Goal: Information Seeking & Learning: Learn about a topic

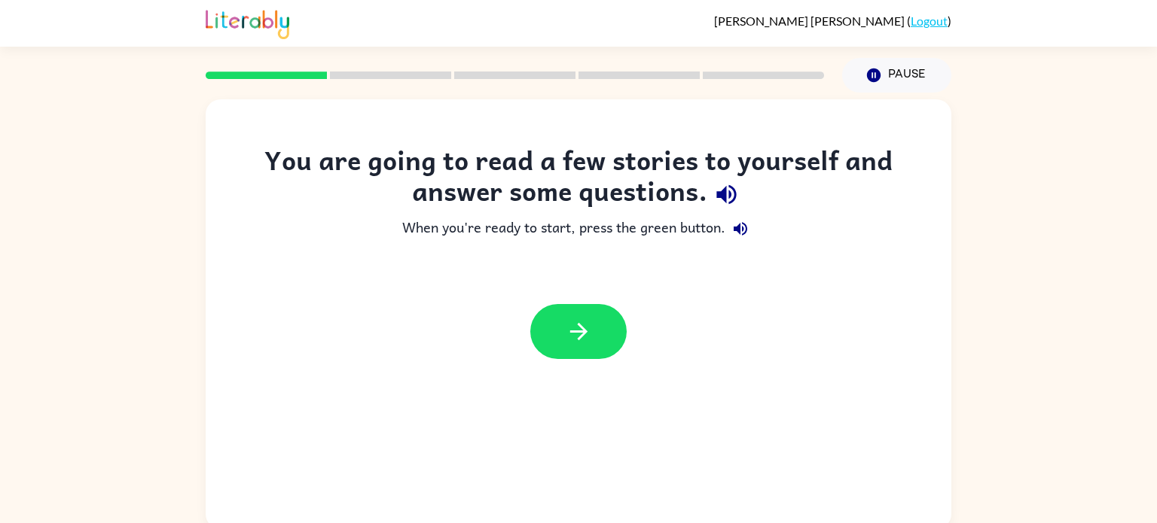
scroll to position [6, 0]
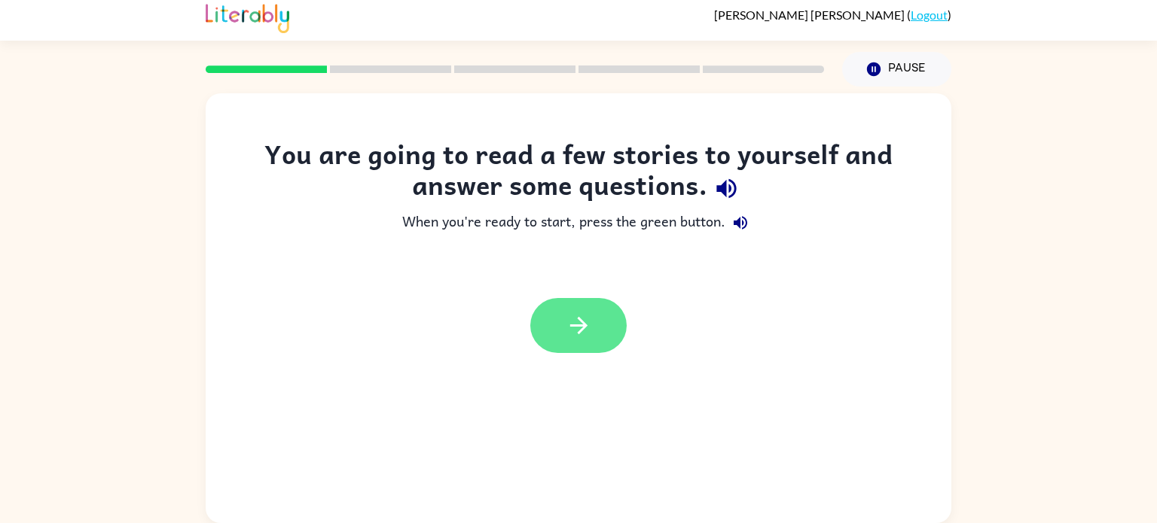
click at [614, 346] on button "button" at bounding box center [578, 325] width 96 height 55
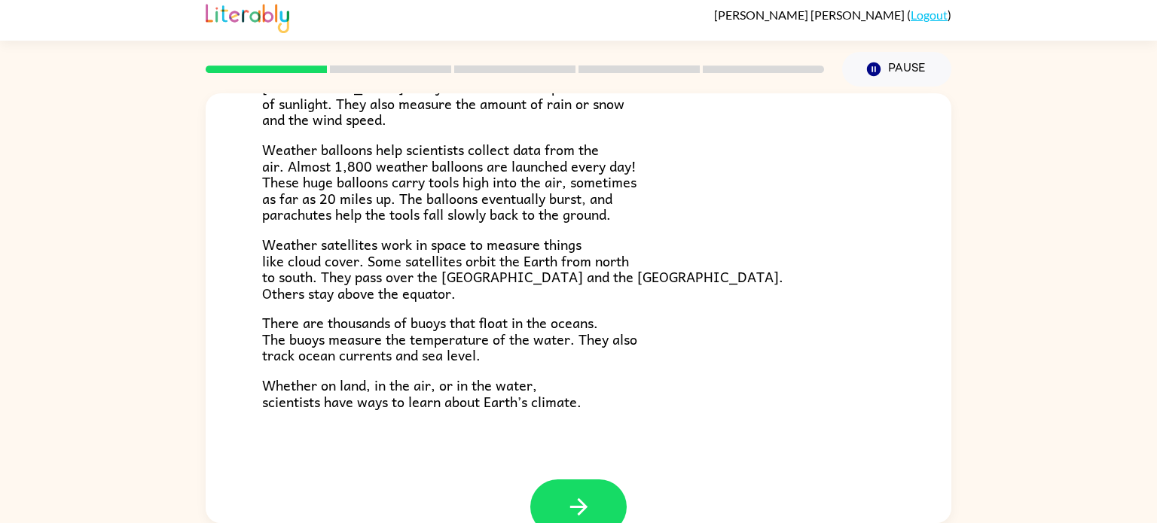
scroll to position [0, 0]
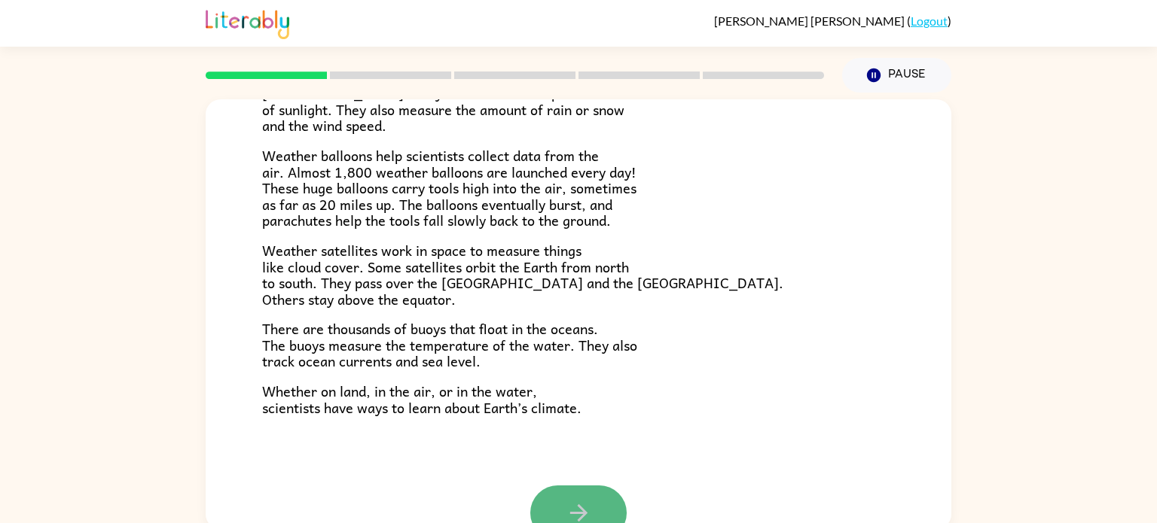
click at [590, 491] on button "button" at bounding box center [578, 513] width 96 height 55
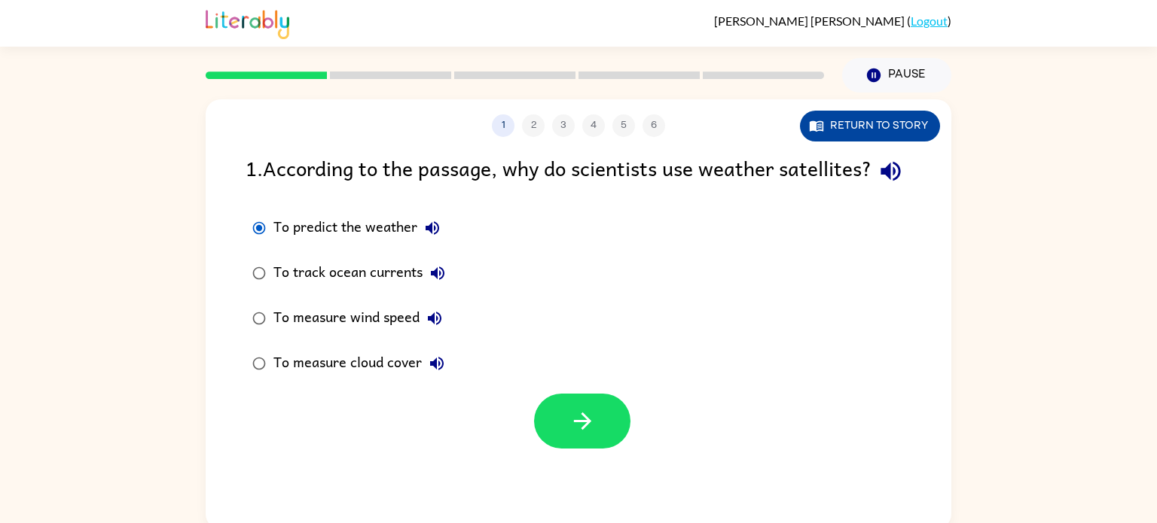
click at [904, 124] on button "Return to story" at bounding box center [870, 126] width 140 height 31
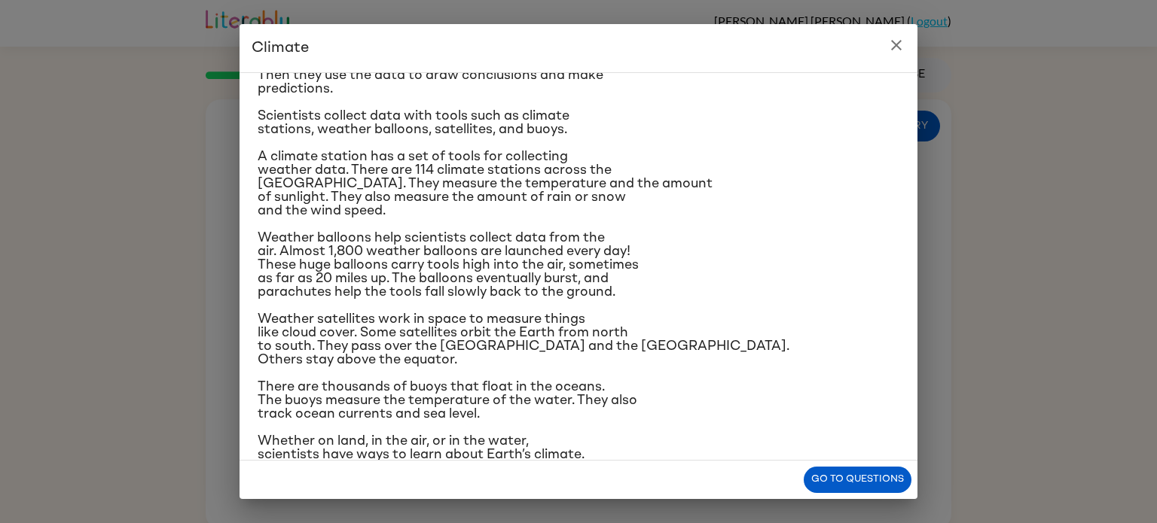
scroll to position [159, 0]
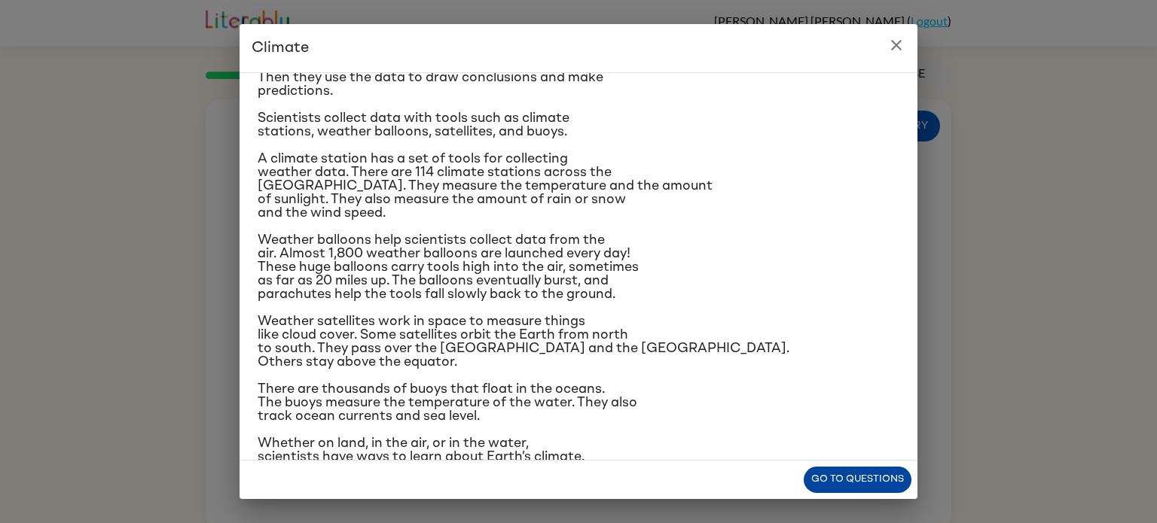
click at [832, 477] on button "Go to questions" at bounding box center [857, 480] width 108 height 26
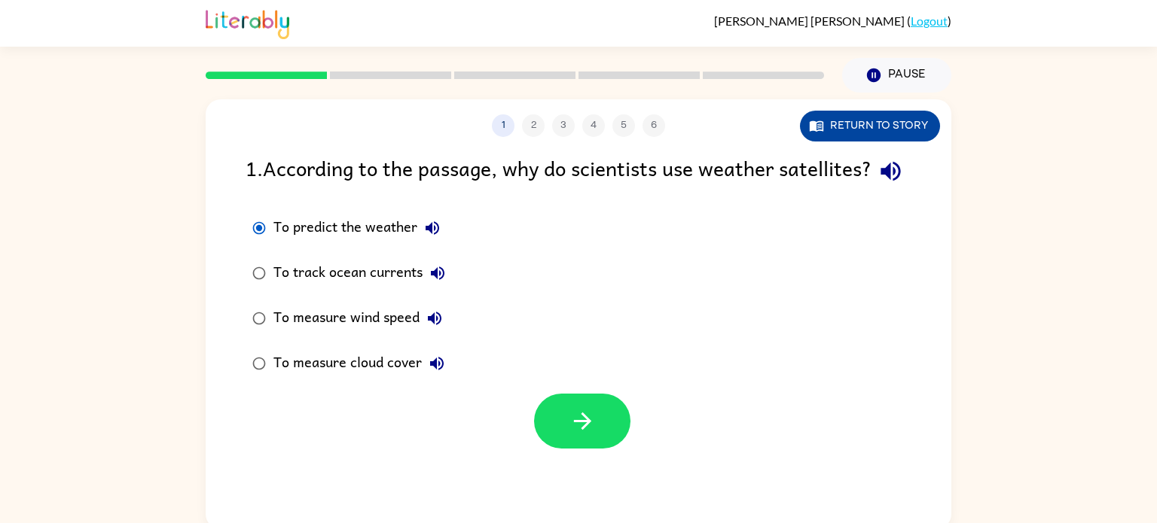
click at [892, 130] on button "Return to story" at bounding box center [870, 126] width 140 height 31
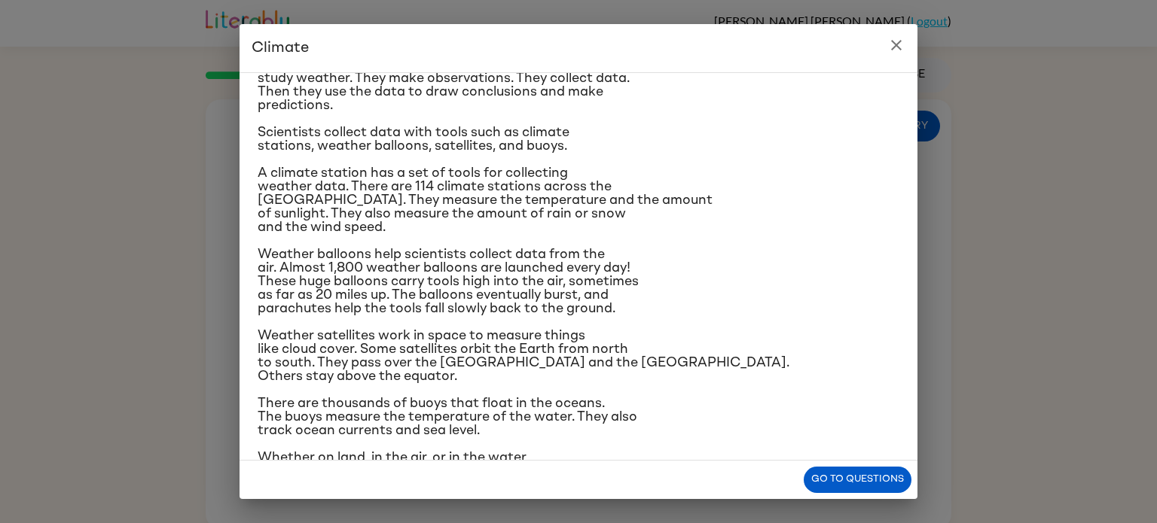
scroll to position [145, 0]
click at [843, 478] on button "Go to questions" at bounding box center [857, 480] width 108 height 26
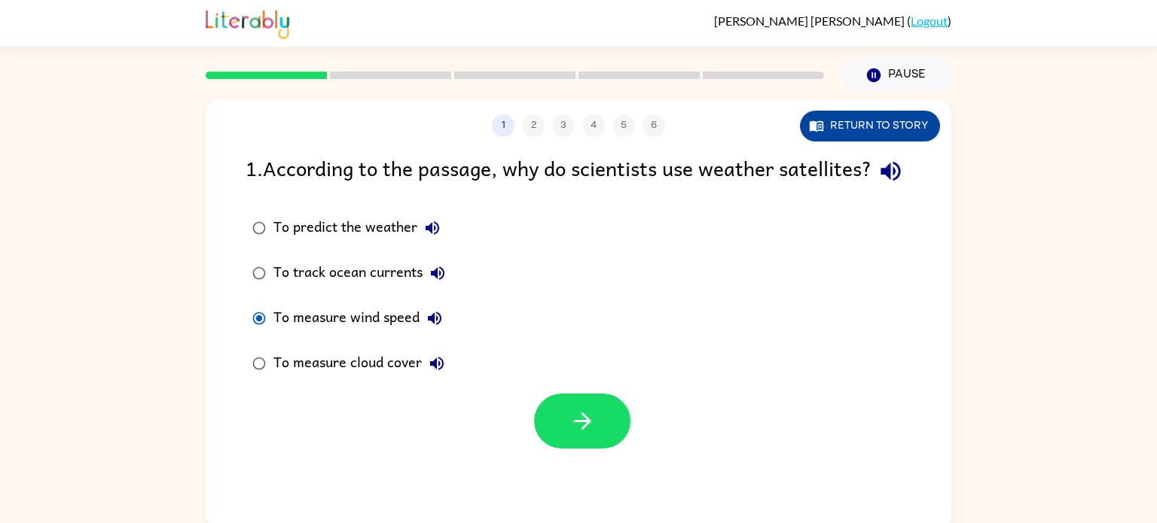
click at [821, 123] on icon "button" at bounding box center [816, 126] width 14 height 11
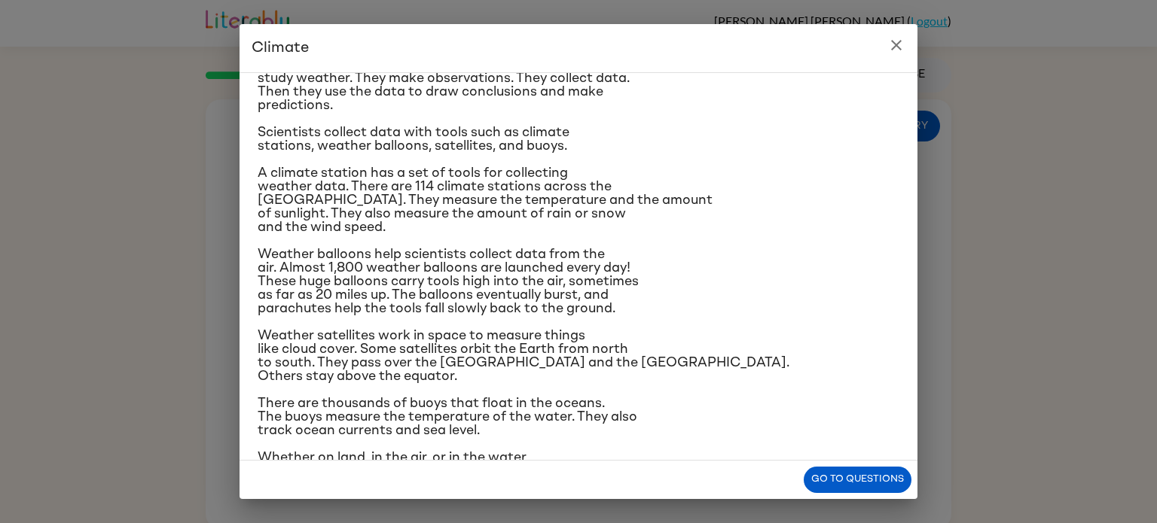
scroll to position [148, 0]
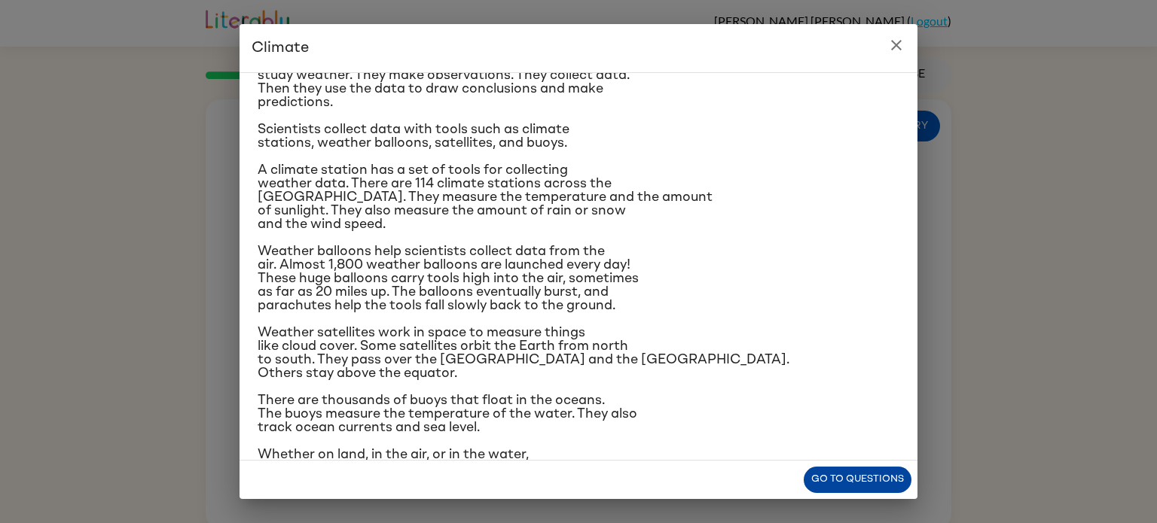
click at [835, 476] on button "Go to questions" at bounding box center [857, 480] width 108 height 26
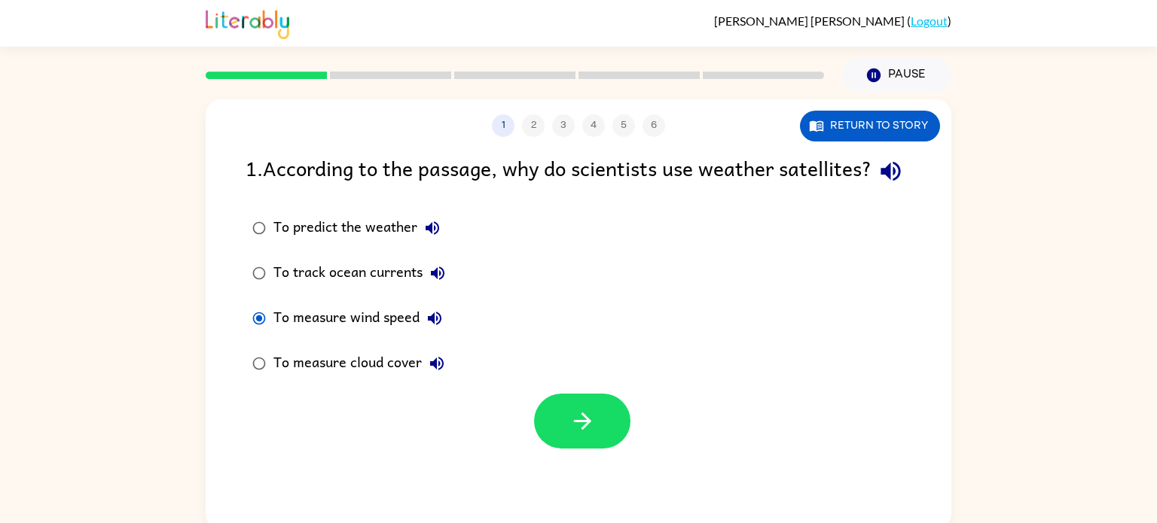
click at [275, 379] on div "To measure cloud cover" at bounding box center [362, 364] width 178 height 30
click at [575, 449] on button "button" at bounding box center [582, 421] width 96 height 55
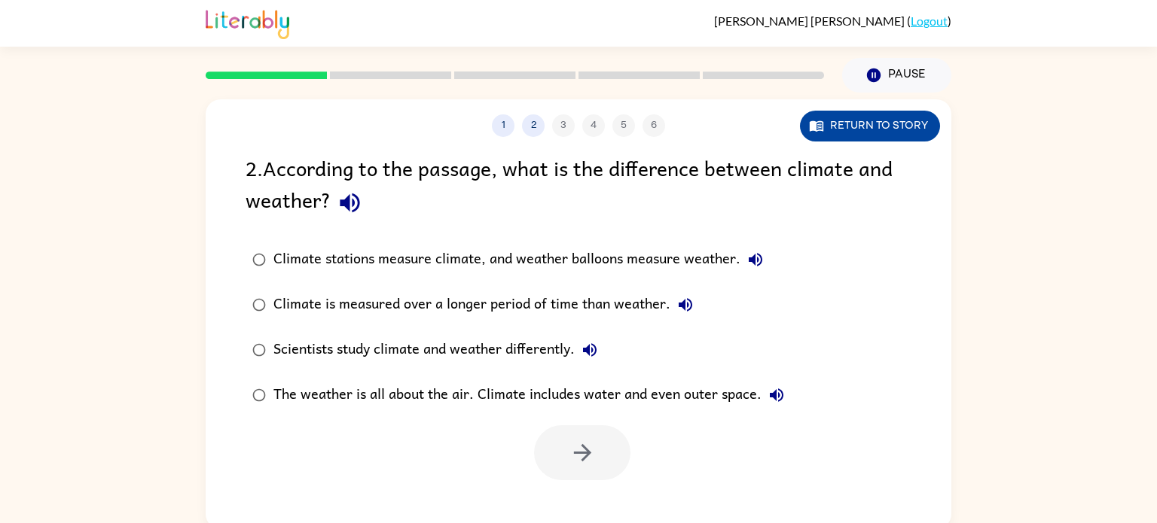
click at [834, 139] on button "Return to story" at bounding box center [870, 126] width 140 height 31
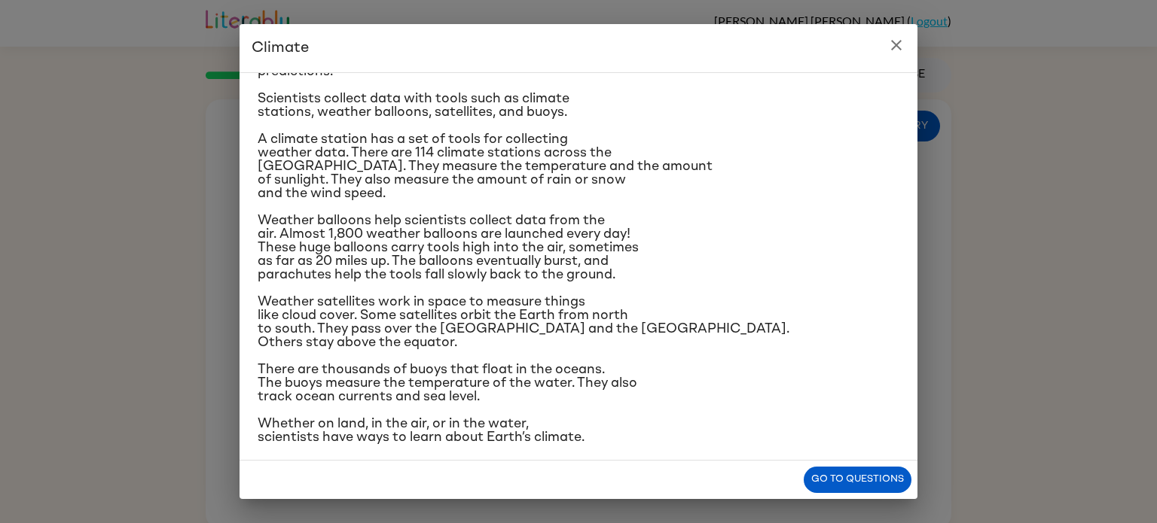
scroll to position [0, 0]
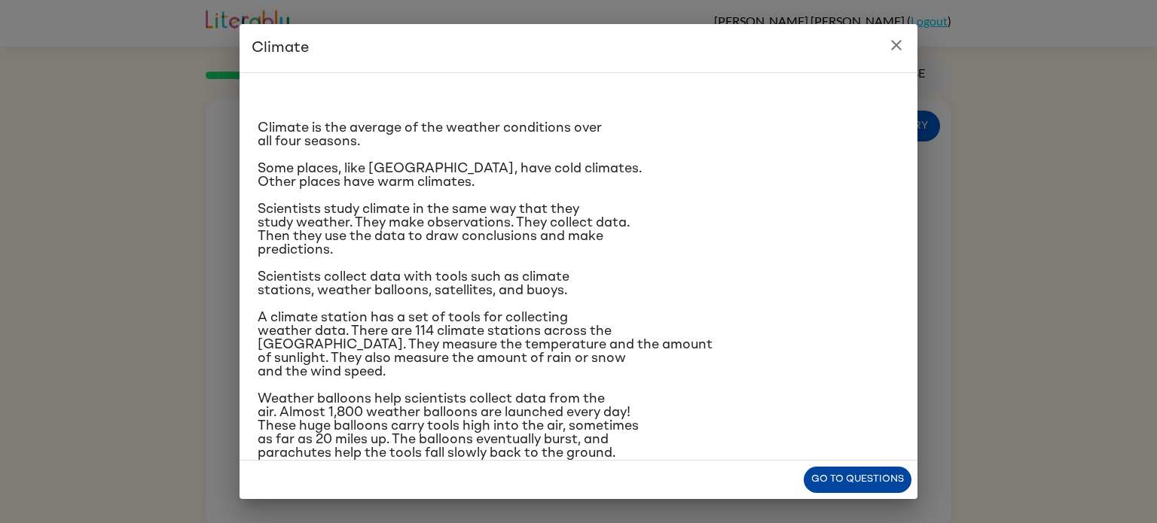
click at [863, 471] on button "Go to questions" at bounding box center [857, 480] width 108 height 26
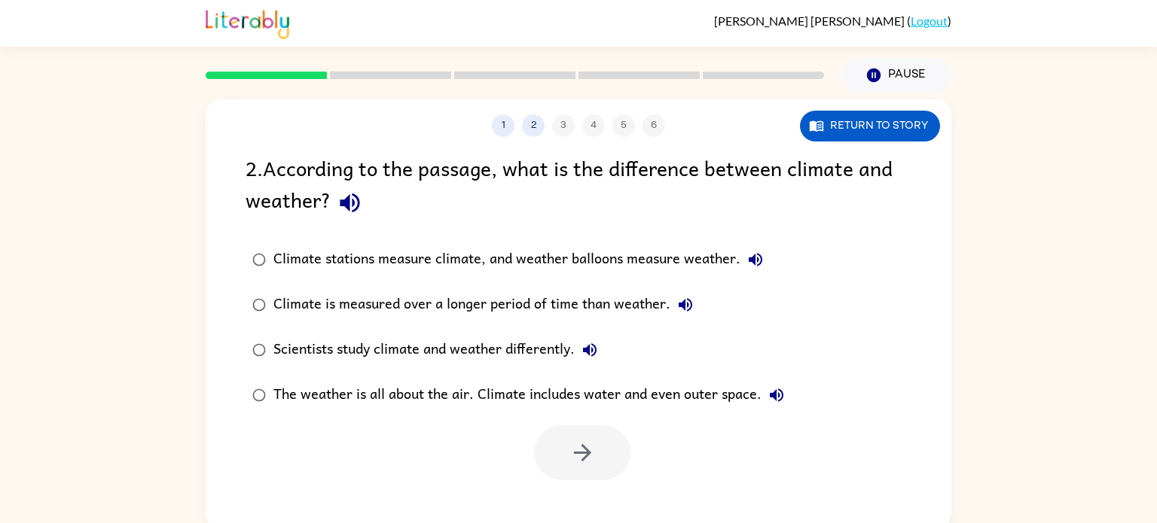
click at [274, 347] on div "Scientists study climate and weather differently." at bounding box center [438, 350] width 331 height 30
click at [577, 454] on icon "button" at bounding box center [581, 452] width 17 height 17
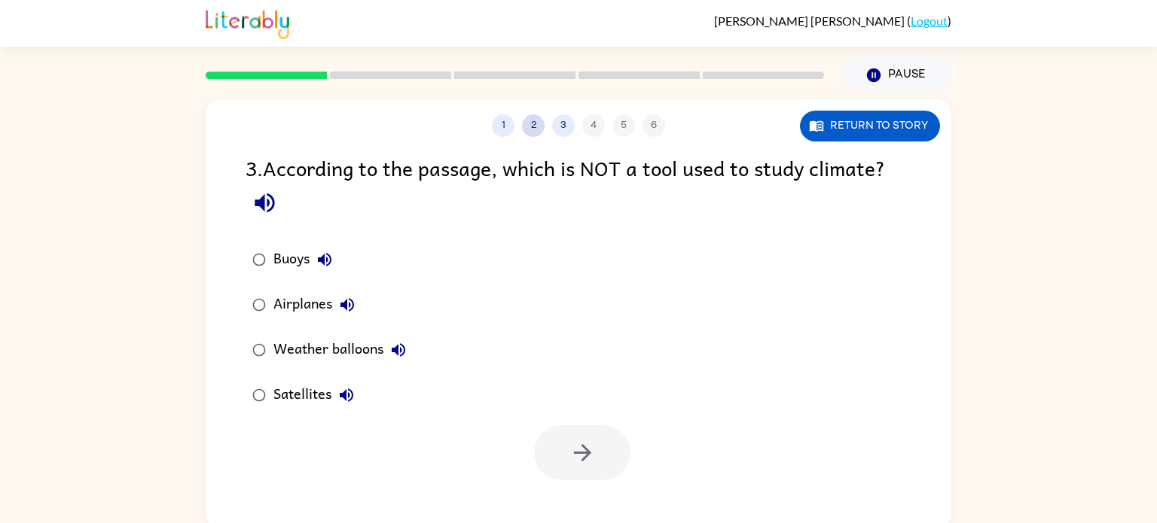
click at [535, 127] on button "2" at bounding box center [533, 125] width 23 height 23
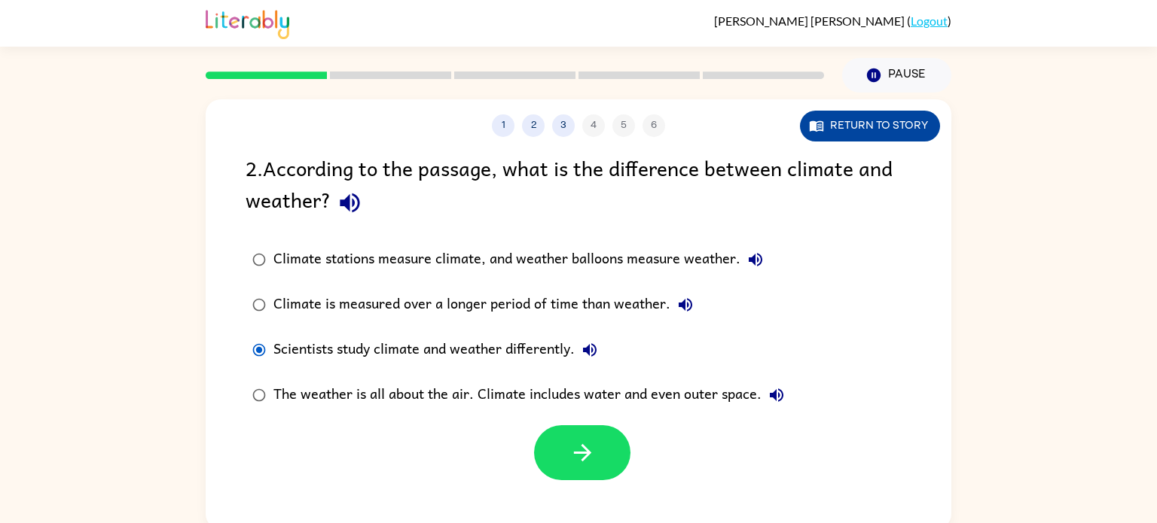
click at [864, 134] on button "Return to story" at bounding box center [870, 126] width 140 height 31
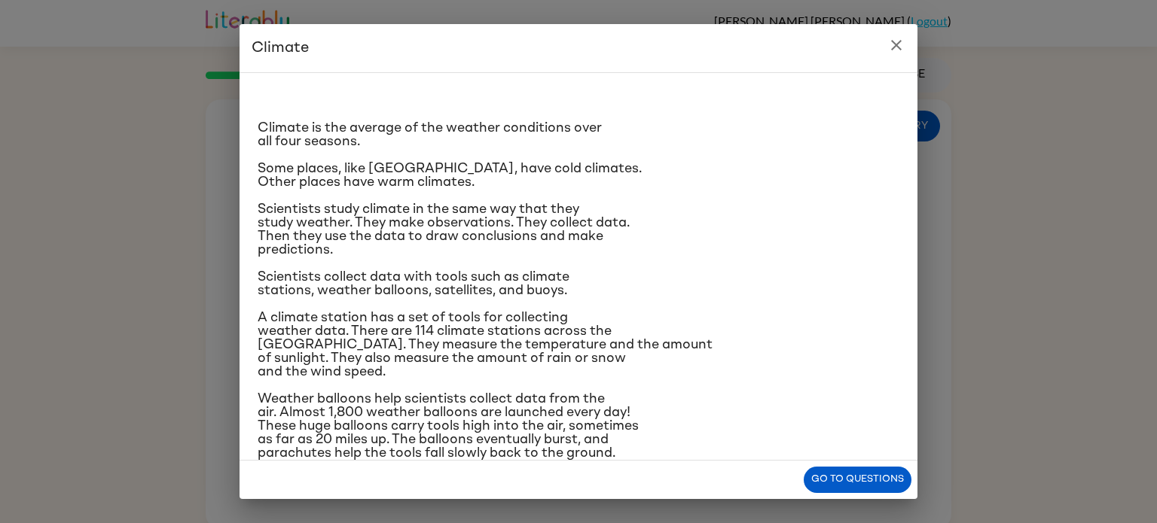
click at [871, 465] on div "Go to questions" at bounding box center [578, 480] width 678 height 38
click at [873, 474] on button "Go to questions" at bounding box center [857, 480] width 108 height 26
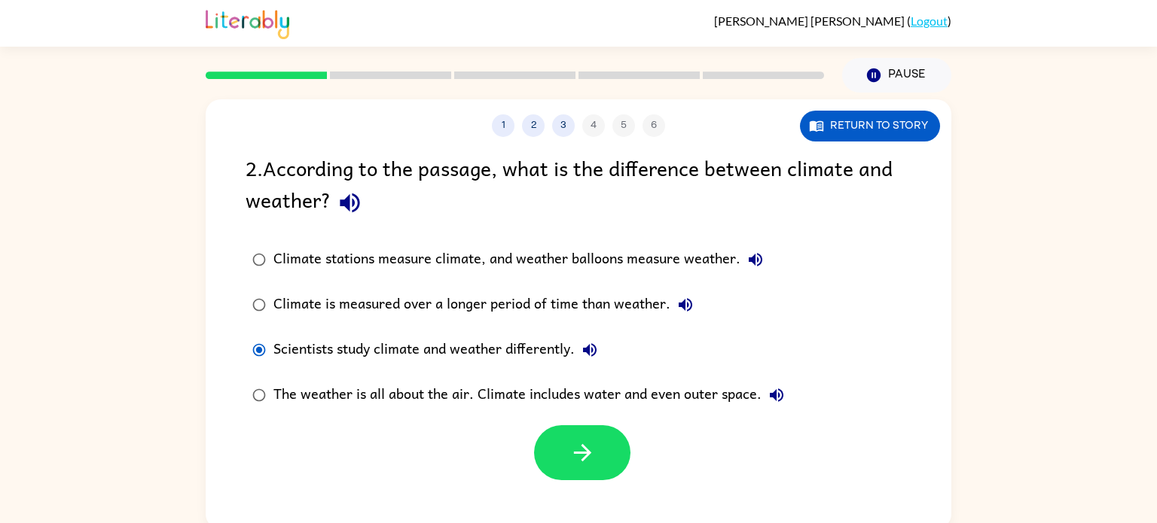
click at [584, 358] on icon "button" at bounding box center [590, 350] width 18 height 18
click at [300, 393] on div "The weather is all about the air. Climate includes water and even outer space." at bounding box center [532, 395] width 518 height 30
click at [596, 466] on button "button" at bounding box center [582, 452] width 96 height 55
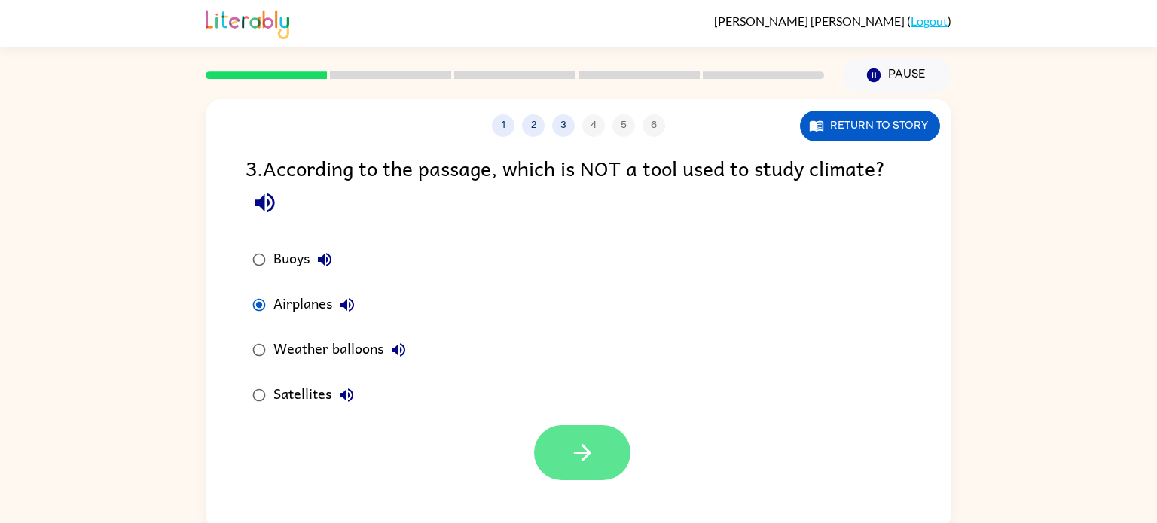
click at [619, 470] on button "button" at bounding box center [582, 452] width 96 height 55
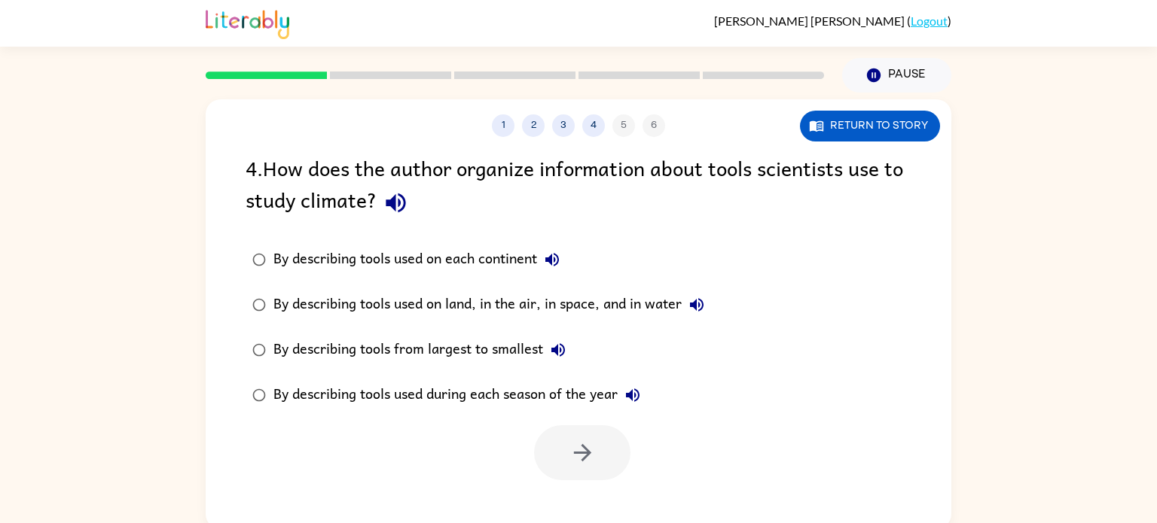
click at [409, 206] on icon "button" at bounding box center [396, 203] width 26 height 26
click at [802, 136] on div "Return to story" at bounding box center [870, 126] width 140 height 31
click at [825, 128] on button "Return to story" at bounding box center [870, 126] width 140 height 31
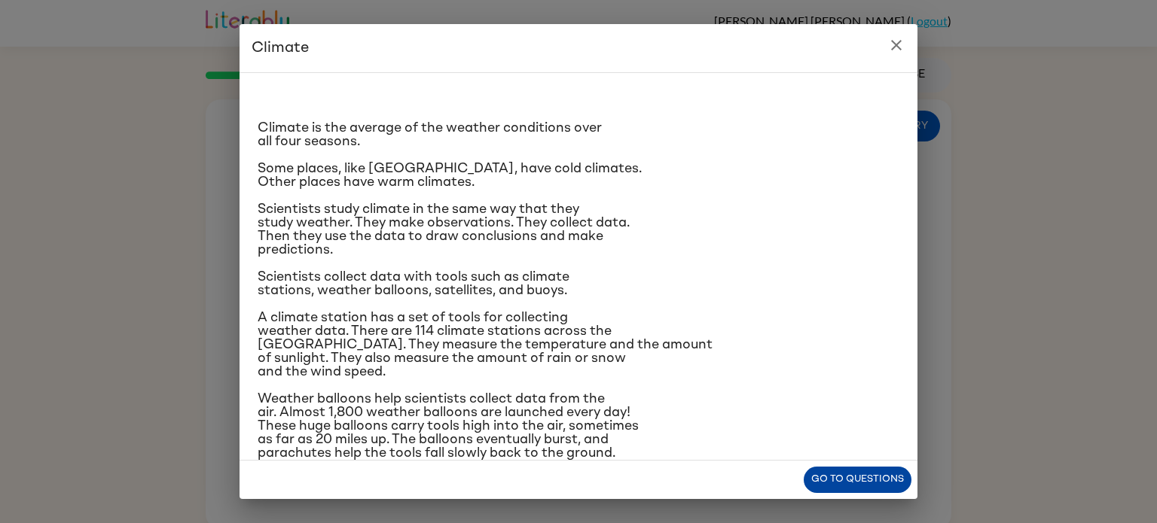
click at [872, 478] on button "Go to questions" at bounding box center [857, 480] width 108 height 26
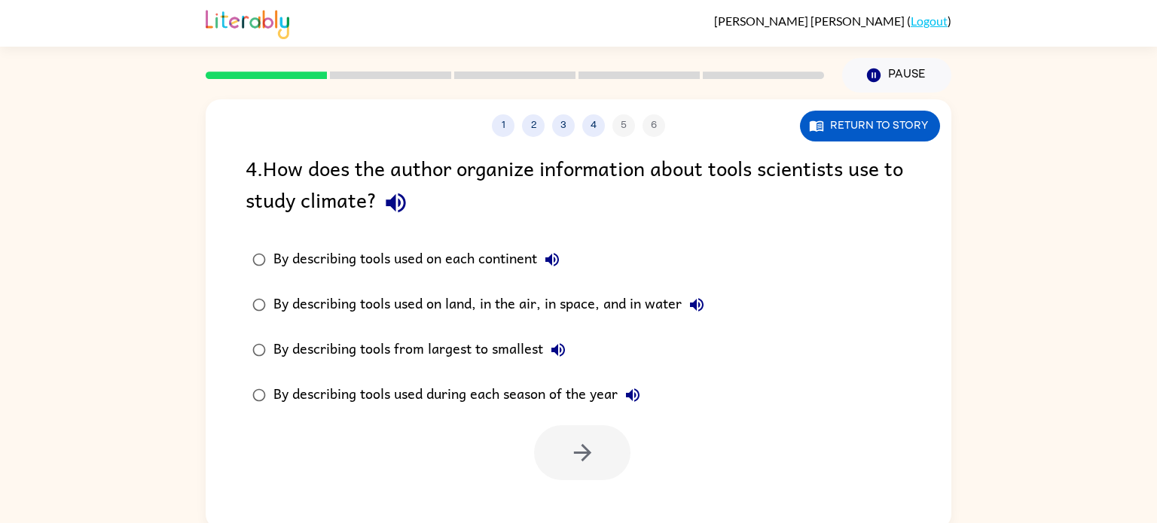
click at [468, 268] on div "By describing tools used on each continent" at bounding box center [420, 260] width 294 height 30
click at [572, 447] on icon "button" at bounding box center [582, 453] width 26 height 26
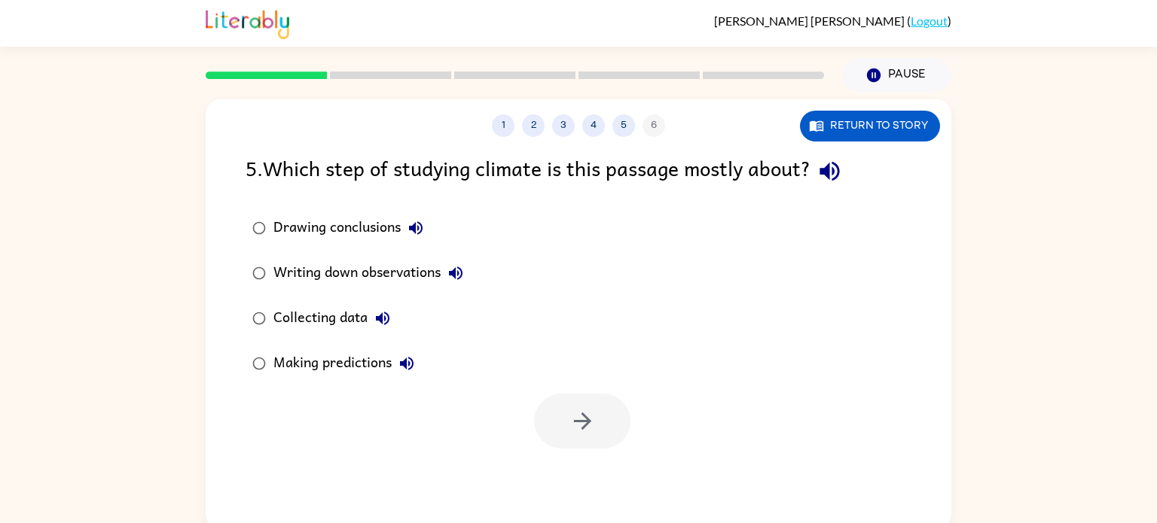
click at [299, 322] on div "Collecting data" at bounding box center [335, 318] width 124 height 30
click at [582, 419] on icon "button" at bounding box center [582, 421] width 26 height 26
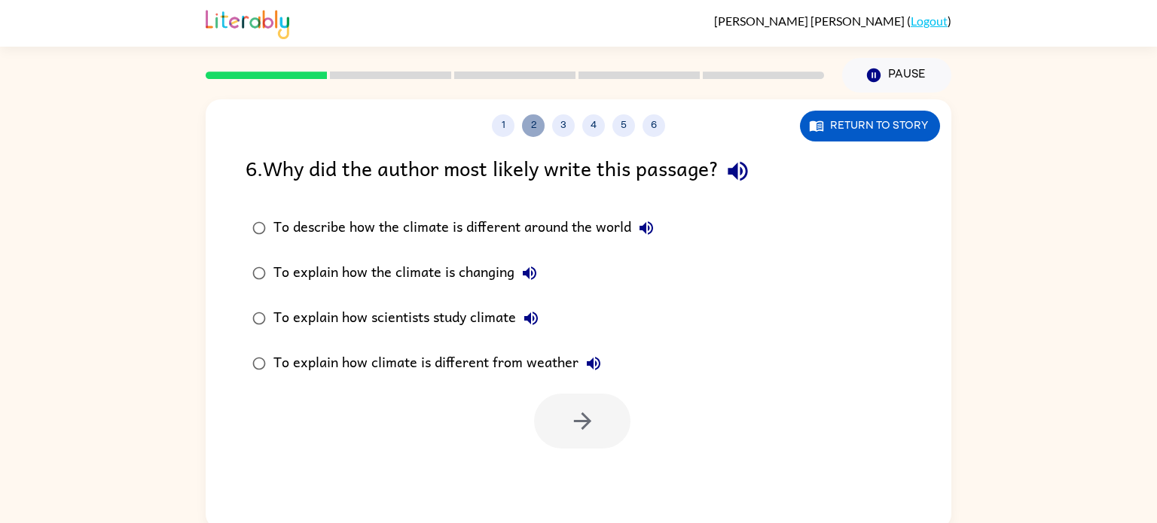
click at [529, 126] on button "2" at bounding box center [533, 125] width 23 height 23
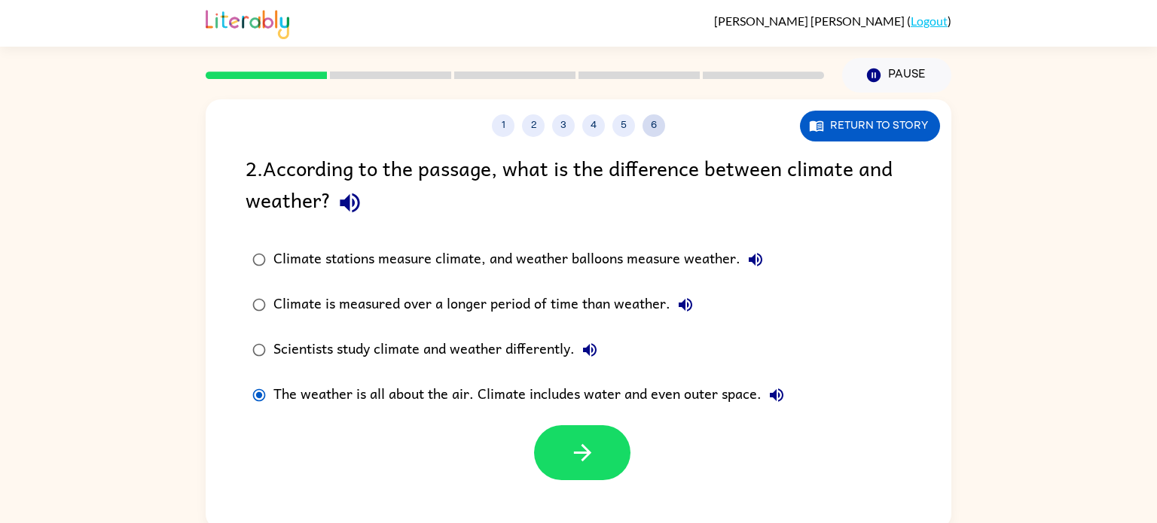
click at [648, 128] on button "6" at bounding box center [653, 125] width 23 height 23
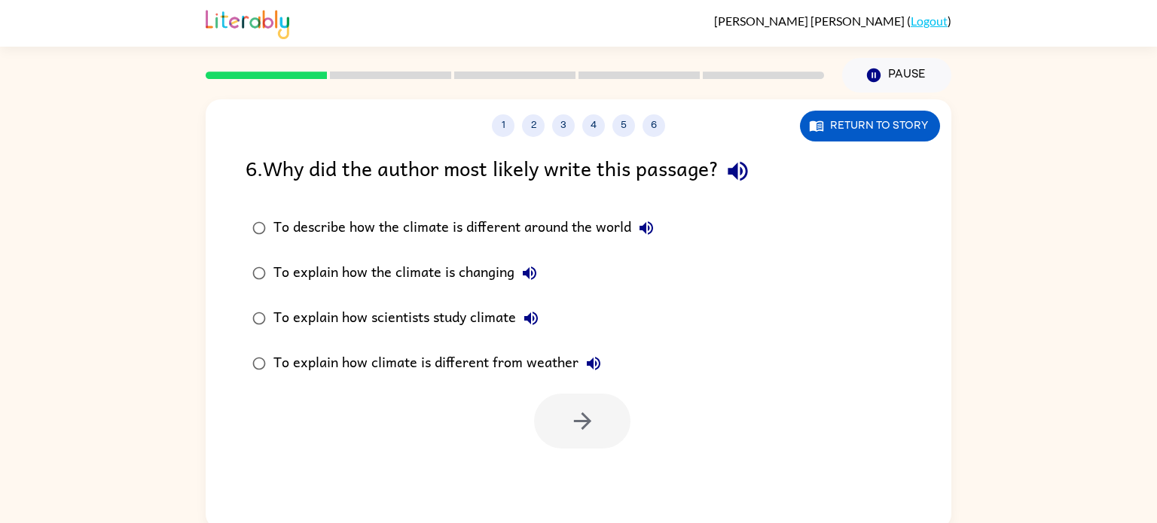
click at [483, 321] on div "To explain how scientists study climate" at bounding box center [409, 318] width 273 height 30
click at [560, 403] on button "button" at bounding box center [582, 421] width 96 height 55
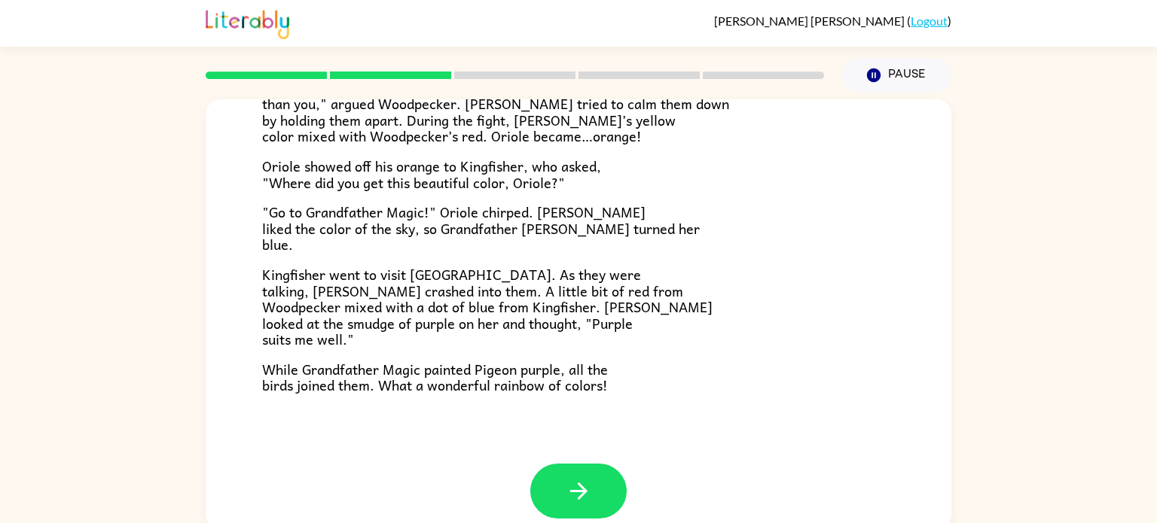
scroll to position [385, 0]
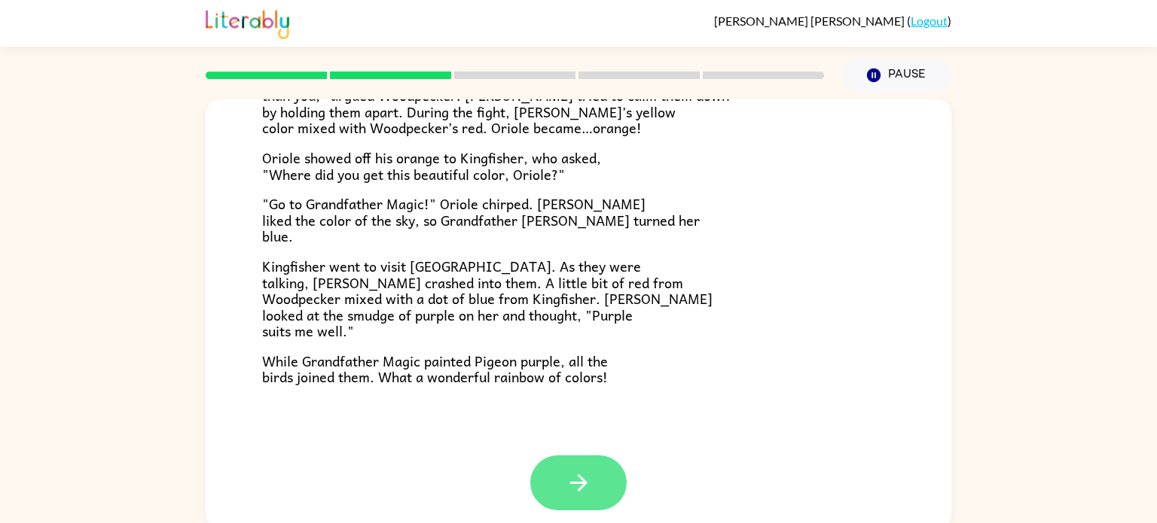
click at [569, 471] on icon "button" at bounding box center [578, 483] width 26 height 26
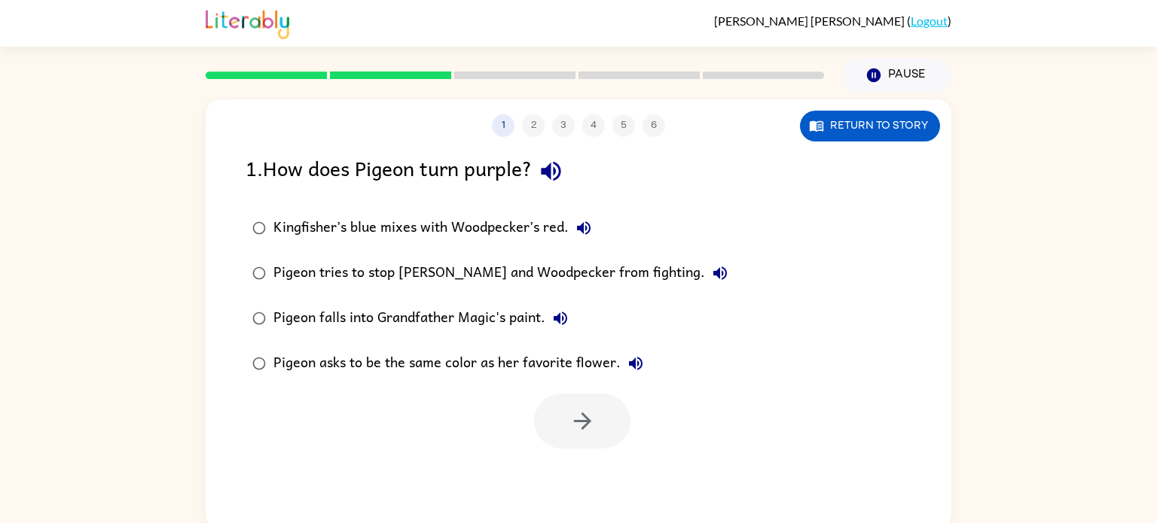
click at [351, 235] on div "Kingfisher’s blue mixes with Woodpecker’s red." at bounding box center [435, 228] width 325 height 30
click at [587, 420] on icon "button" at bounding box center [581, 421] width 17 height 17
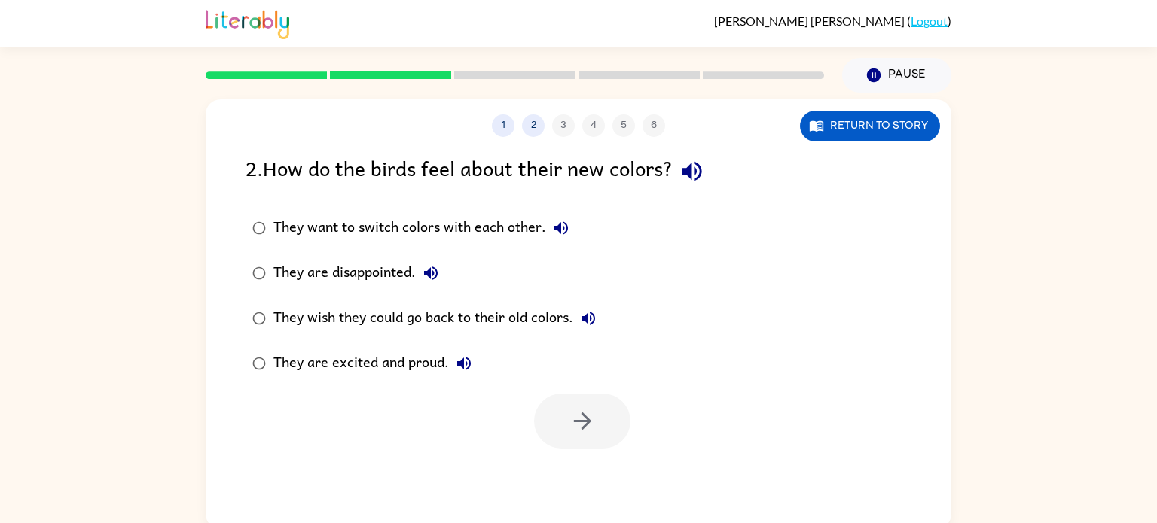
click at [354, 358] on div "They are excited and proud." at bounding box center [376, 364] width 206 height 30
click at [609, 417] on button "button" at bounding box center [582, 421] width 96 height 55
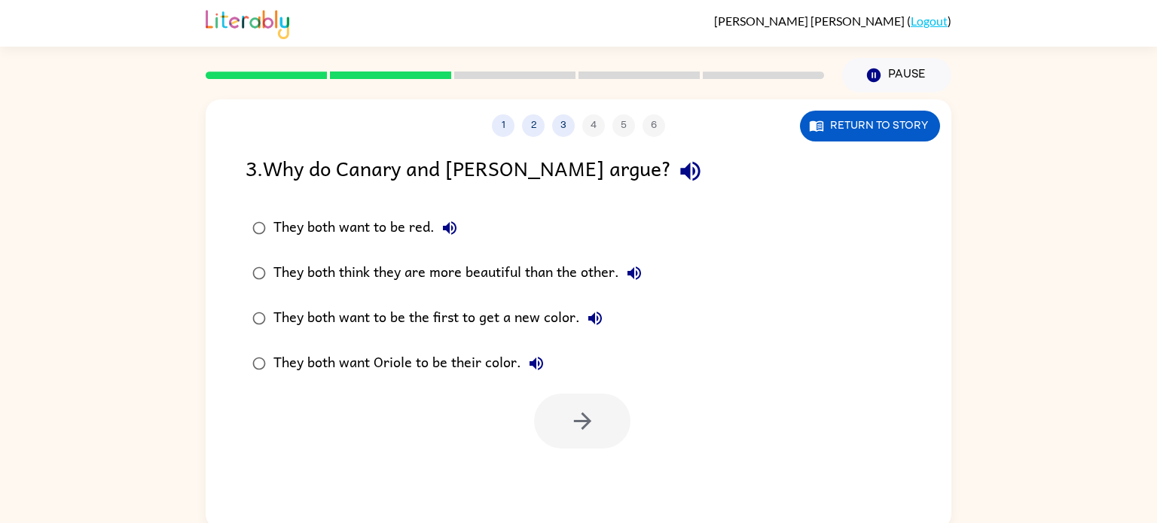
click at [306, 275] on div "They both think they are more beautiful than the other." at bounding box center [461, 273] width 376 height 30
click at [547, 413] on button "button" at bounding box center [582, 421] width 96 height 55
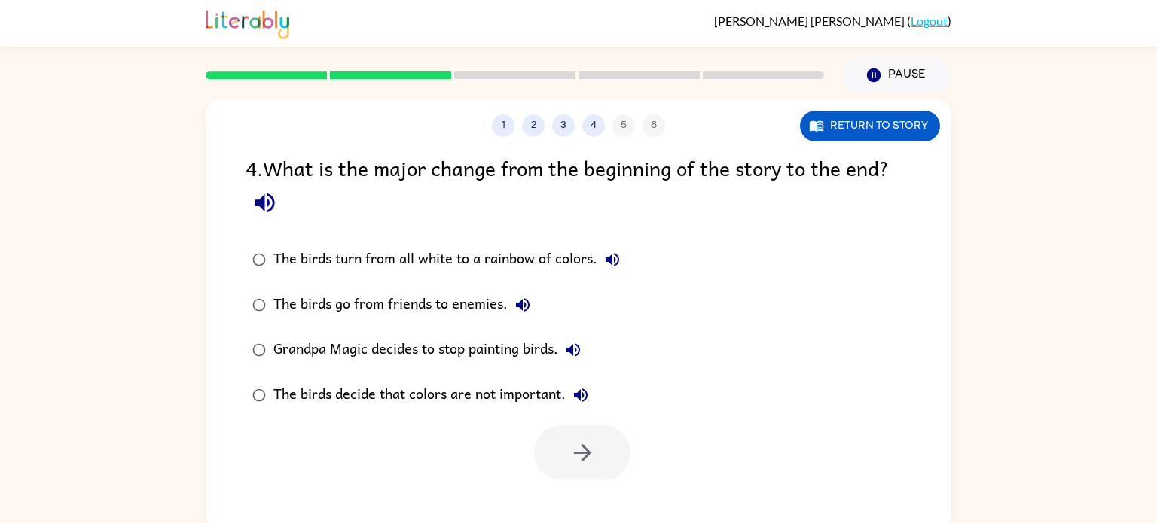
click at [332, 270] on div "The birds turn from all white to a rainbow of colors." at bounding box center [450, 260] width 354 height 30
click at [556, 440] on button "button" at bounding box center [582, 452] width 96 height 55
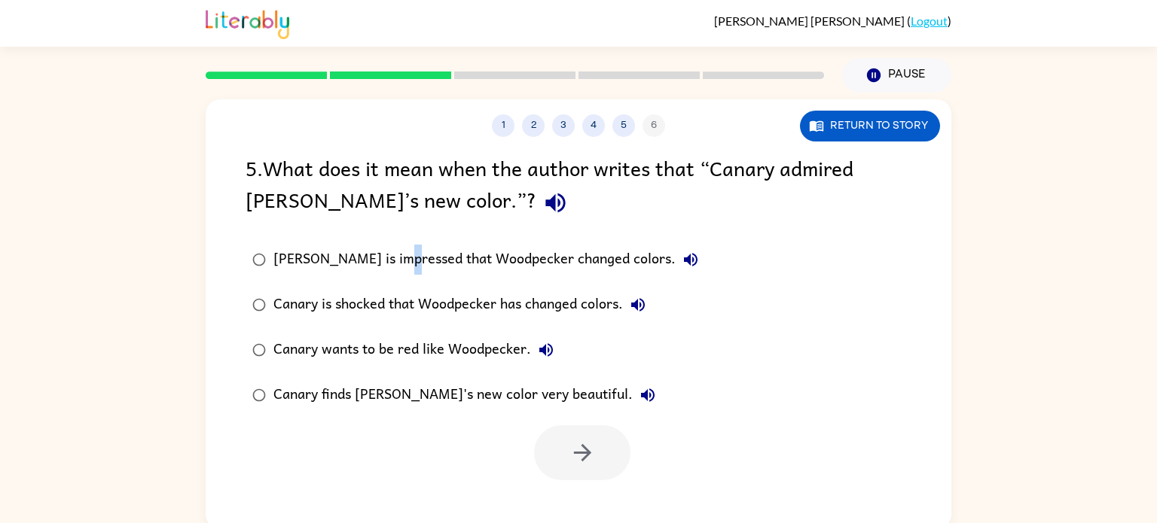
click at [376, 256] on div "[PERSON_NAME] is impressed that Woodpecker changed colors." at bounding box center [489, 260] width 432 height 30
click at [374, 263] on div "[PERSON_NAME] is impressed that Woodpecker changed colors." at bounding box center [489, 260] width 432 height 30
click at [577, 431] on button "button" at bounding box center [582, 452] width 96 height 55
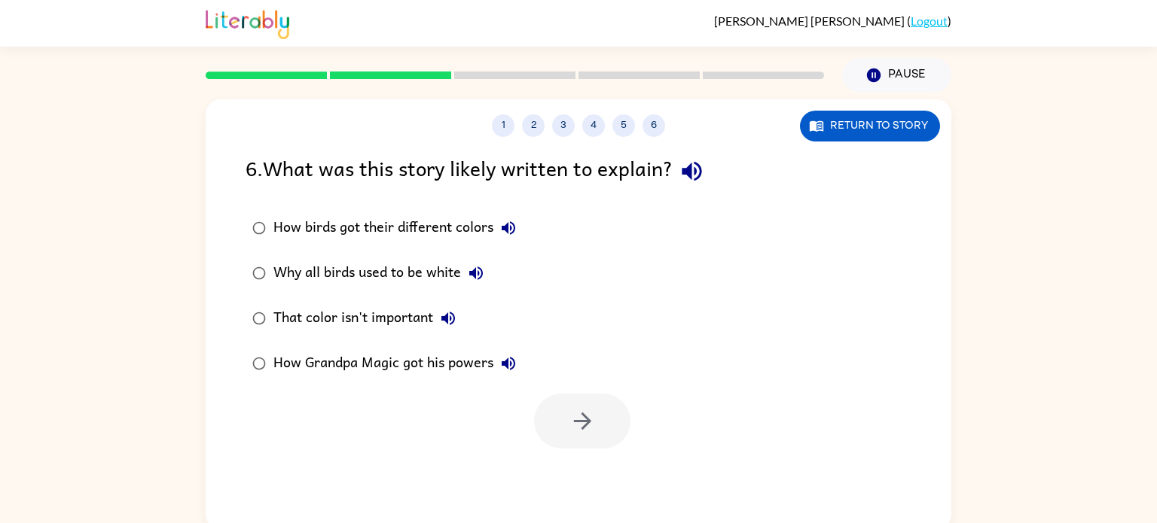
click at [374, 231] on div "How birds got their different colors" at bounding box center [398, 228] width 250 height 30
click at [568, 420] on button "button" at bounding box center [582, 421] width 96 height 55
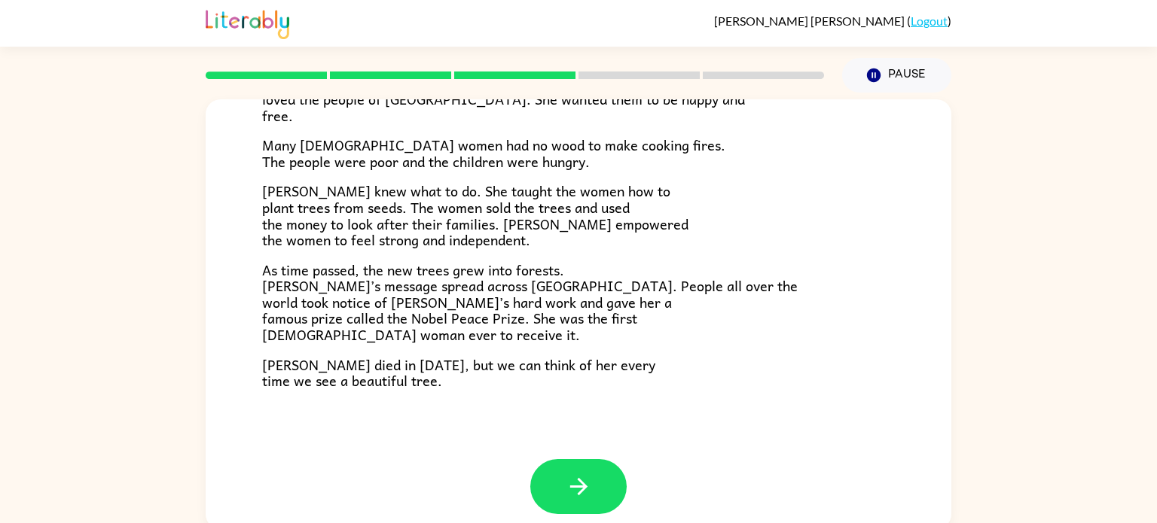
scroll to position [423, 0]
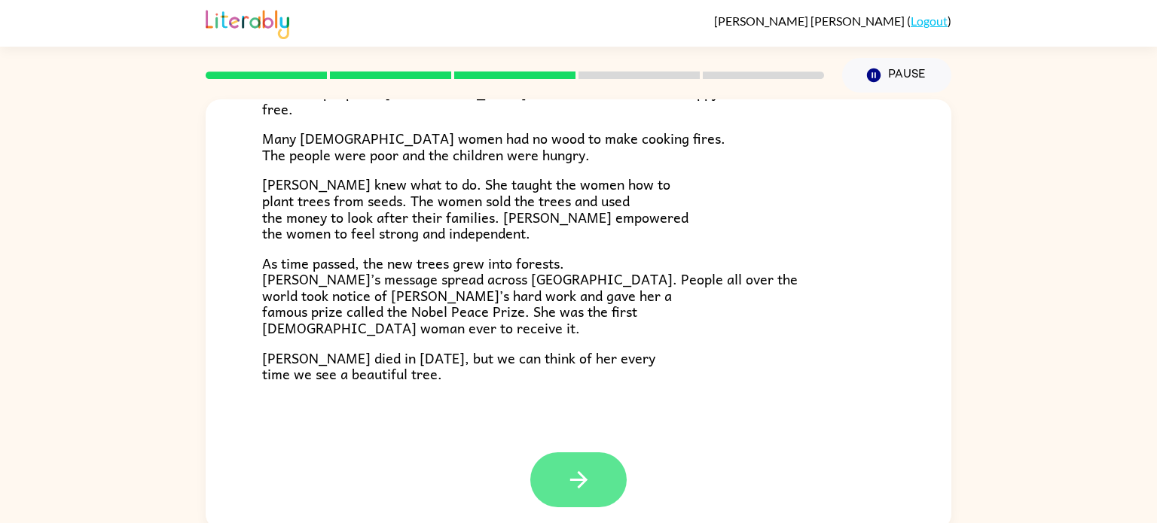
click at [568, 466] on button "button" at bounding box center [578, 480] width 96 height 55
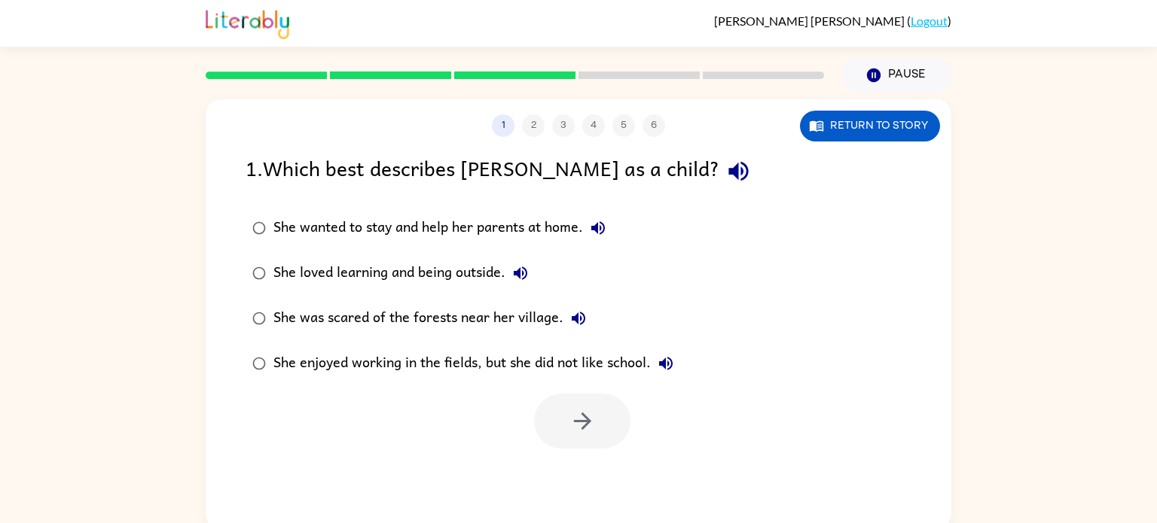
scroll to position [0, 0]
click at [321, 278] on div "She loved learning and being outside." at bounding box center [404, 273] width 262 height 30
click at [554, 404] on button "button" at bounding box center [582, 421] width 96 height 55
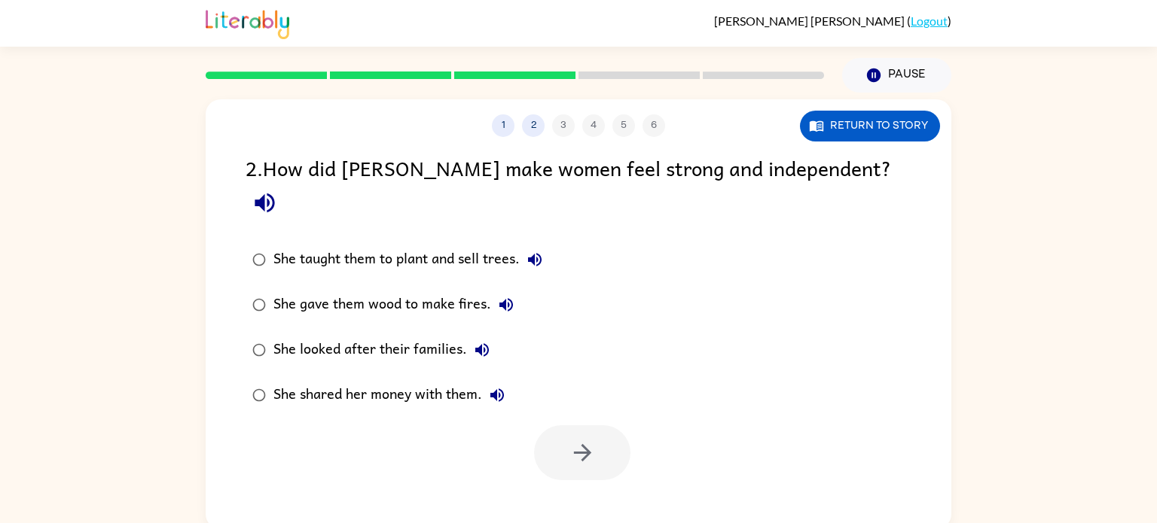
click at [399, 245] on div "She taught them to plant and sell trees." at bounding box center [411, 260] width 276 height 30
click at [547, 425] on button "button" at bounding box center [582, 452] width 96 height 55
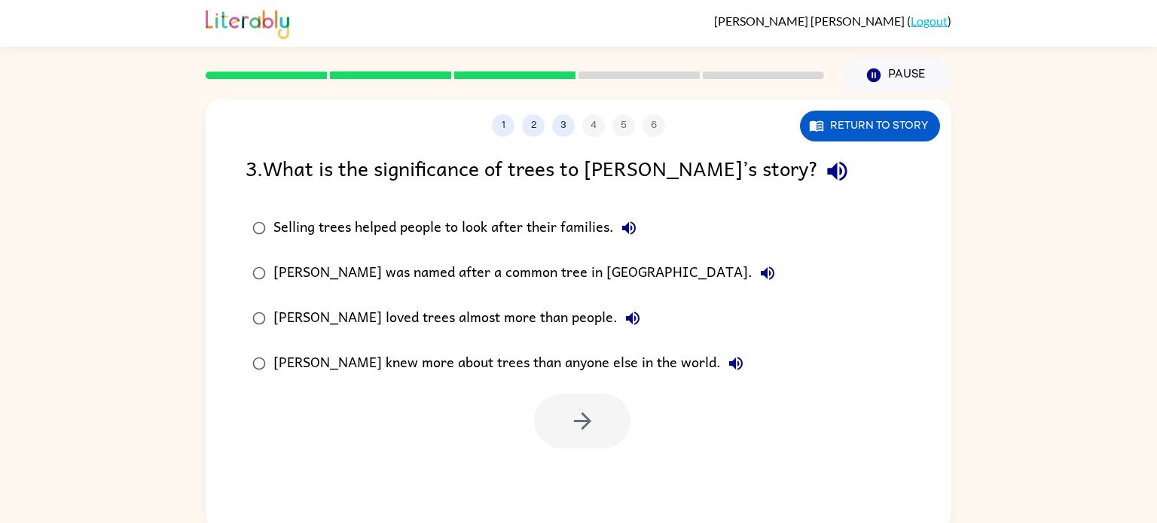
click at [468, 324] on div "[PERSON_NAME] loved trees almost more than people." at bounding box center [460, 318] width 374 height 30
click at [579, 420] on icon "button" at bounding box center [582, 421] width 26 height 26
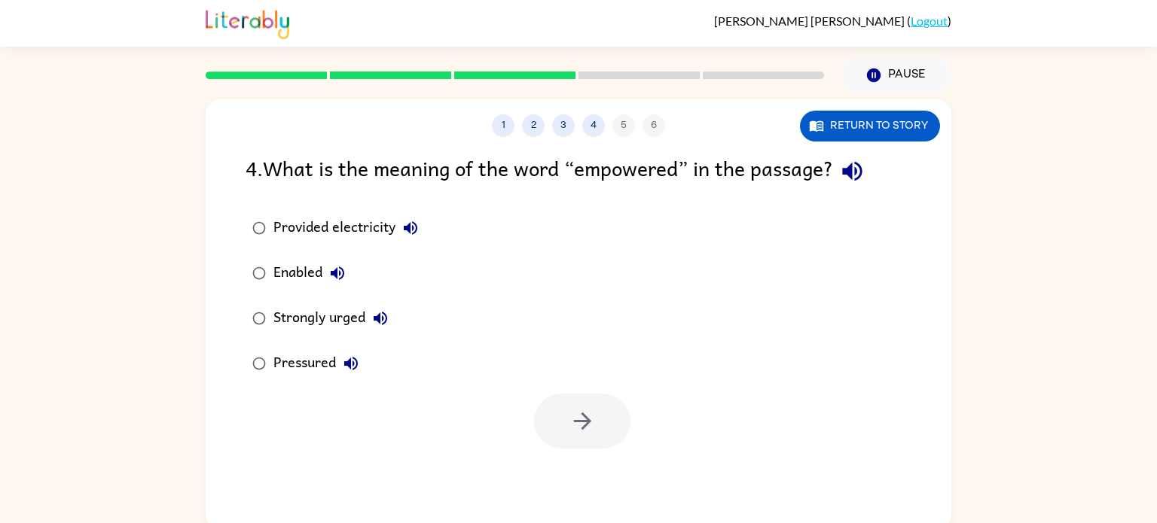
click at [323, 364] on div "Pressured" at bounding box center [319, 364] width 93 height 30
click at [351, 370] on icon "button" at bounding box center [351, 364] width 18 height 18
click at [334, 315] on div "Strongly urged" at bounding box center [334, 318] width 122 height 30
click at [381, 317] on icon "button" at bounding box center [380, 318] width 18 height 18
click at [581, 463] on div "1 2 3 4 5 6 Return to story 4 . What is the meaning of the word “empowered” in …" at bounding box center [578, 314] width 745 height 430
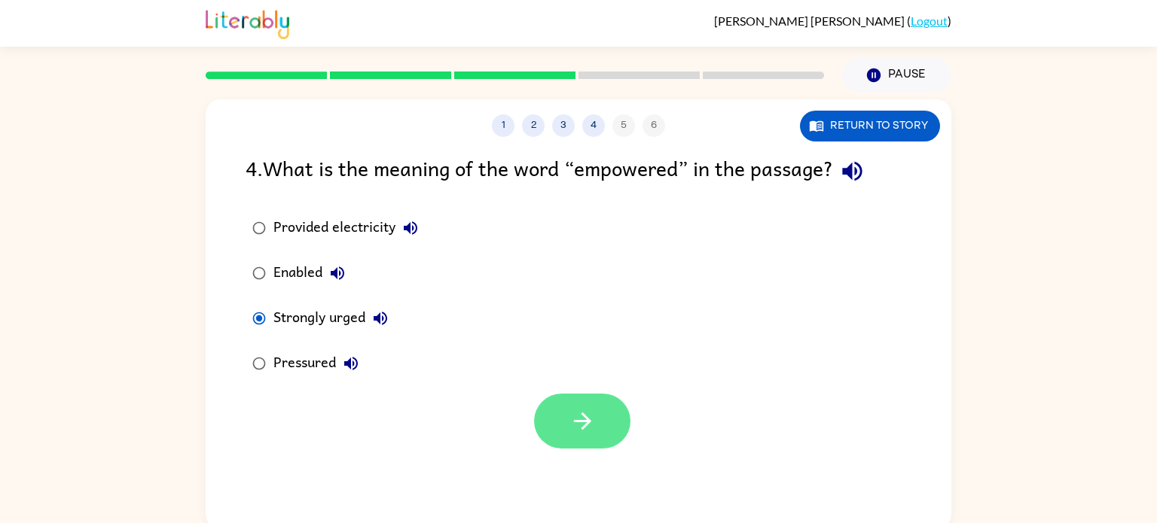
click at [566, 434] on button "button" at bounding box center [582, 421] width 96 height 55
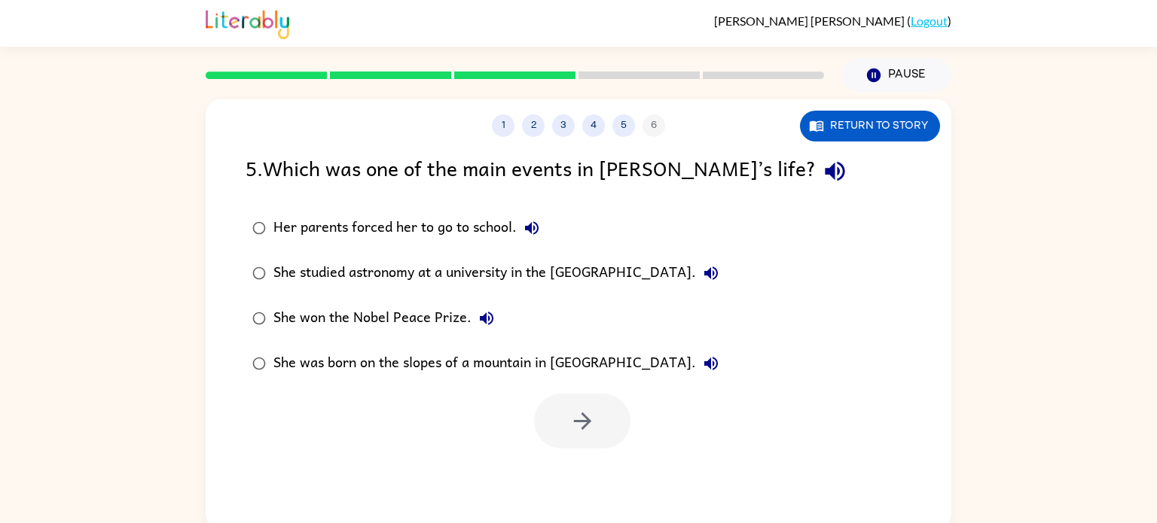
click at [655, 120] on div "1 2 3 4 5 6" at bounding box center [578, 125] width 745 height 23
click at [655, 130] on div "1 2 3 4 5 6" at bounding box center [578, 125] width 745 height 23
click at [645, 128] on div "1 2 3 4 5 6" at bounding box center [578, 125] width 745 height 23
click at [617, 130] on button "5" at bounding box center [623, 125] width 23 height 23
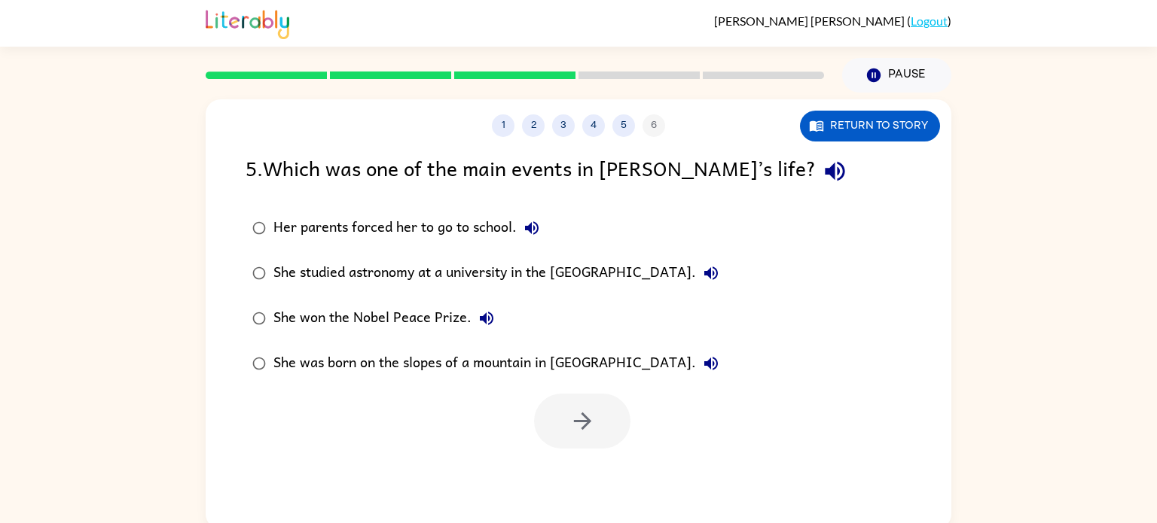
click at [648, 127] on div "1 2 3 4 5 6" at bounding box center [578, 125] width 745 height 23
click at [418, 322] on div "She won the Nobel Peace Prize." at bounding box center [387, 318] width 228 height 30
click at [547, 418] on button "button" at bounding box center [582, 421] width 96 height 55
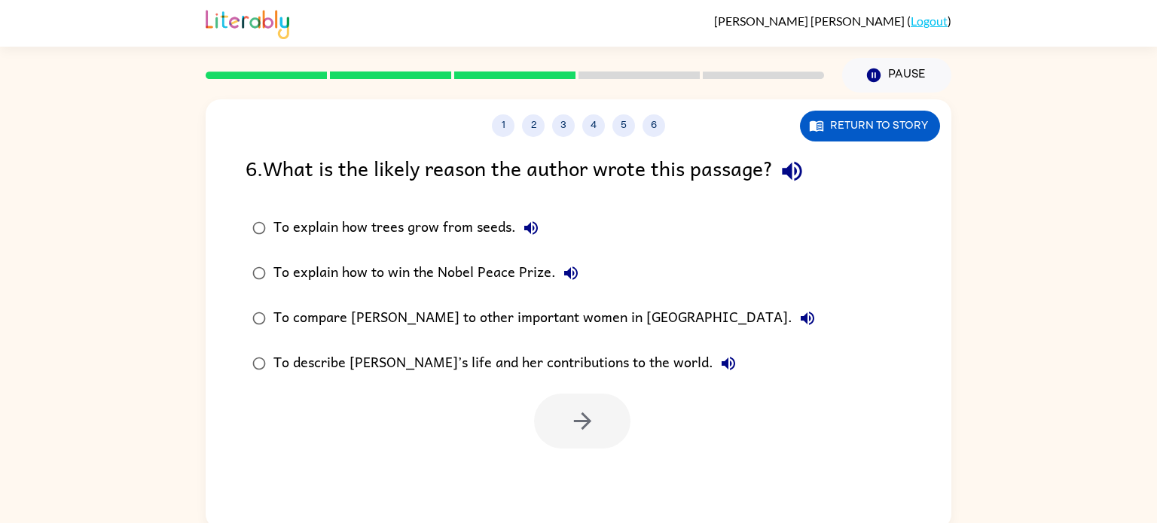
click at [493, 373] on div "To describe [PERSON_NAME]’s life and her contributions to the world." at bounding box center [508, 364] width 470 height 30
click at [558, 419] on button "button" at bounding box center [582, 421] width 96 height 55
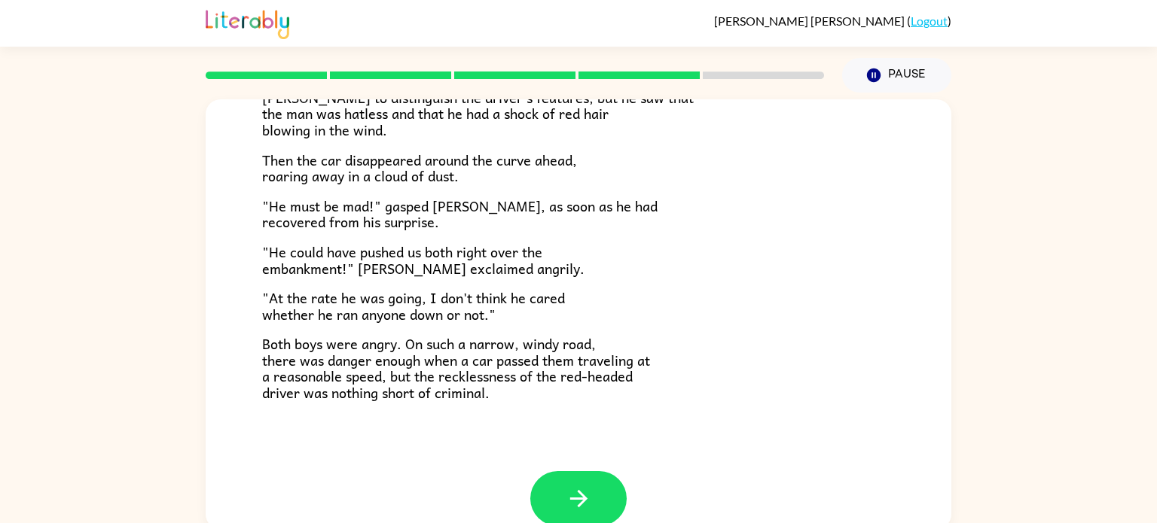
scroll to position [418, 0]
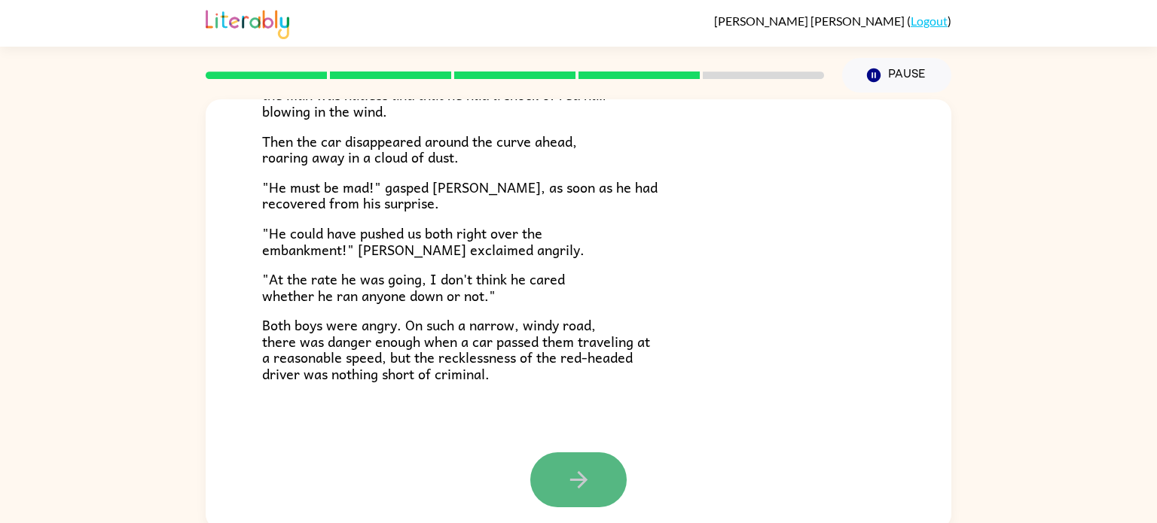
click at [568, 467] on icon "button" at bounding box center [578, 480] width 26 height 26
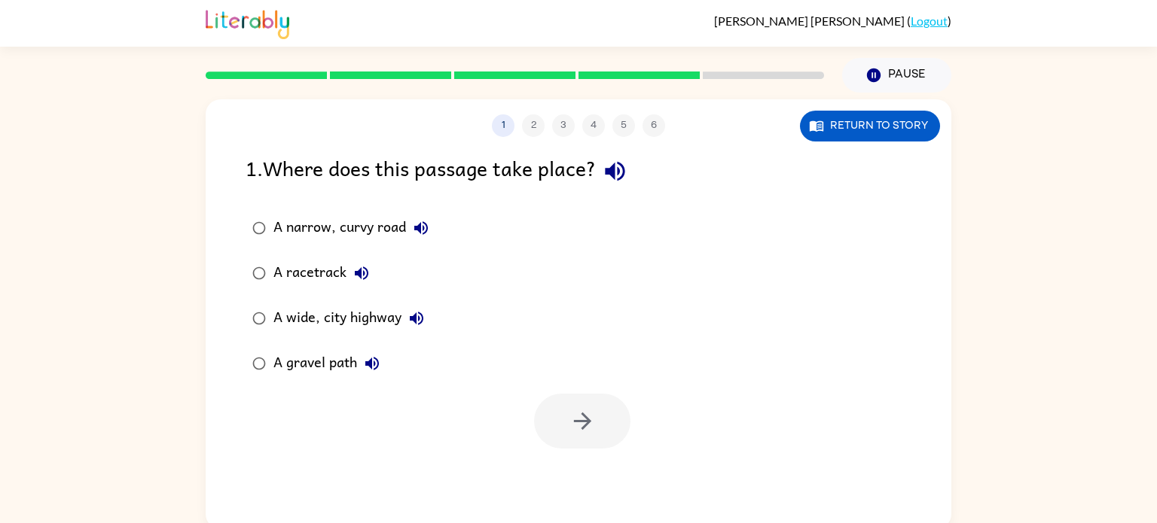
click at [590, 126] on div "1 2 3 4 5 6" at bounding box center [578, 125] width 745 height 23
click at [855, 117] on button "Return to story" at bounding box center [870, 126] width 140 height 31
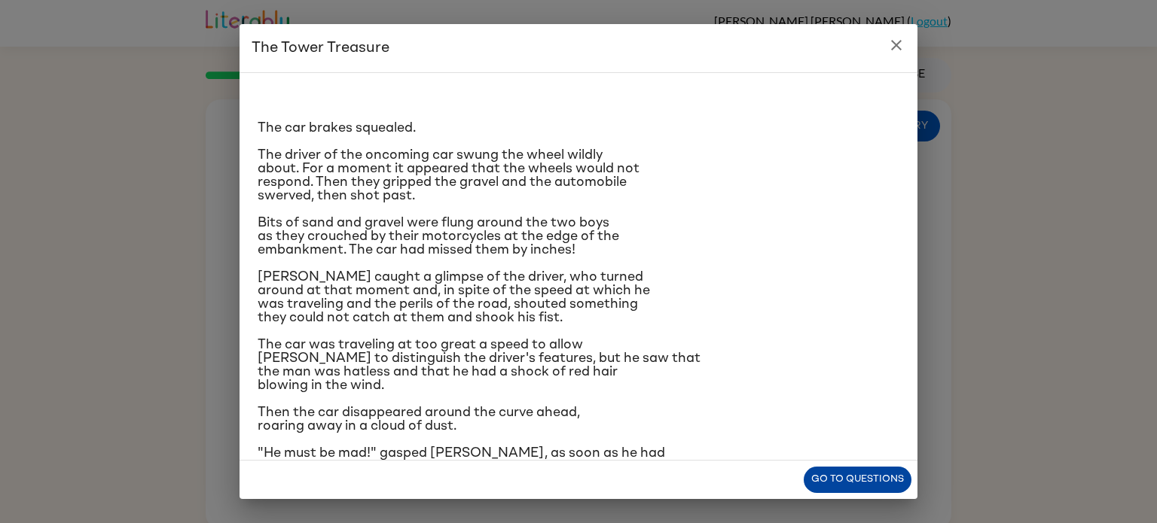
click at [831, 477] on button "Go to questions" at bounding box center [857, 480] width 108 height 26
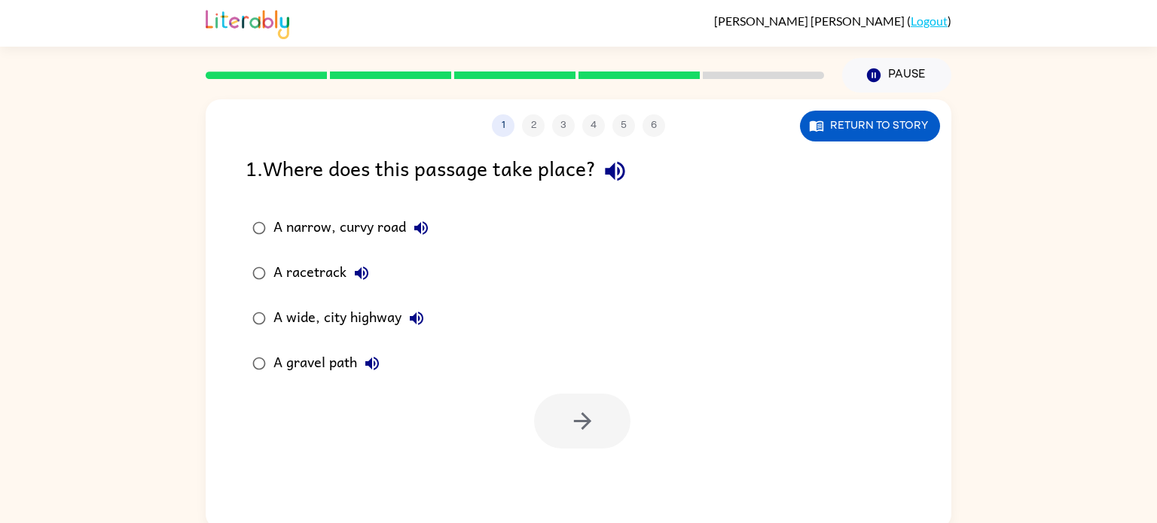
click at [334, 362] on div "A gravel path" at bounding box center [330, 364] width 114 height 30
click at [587, 407] on button "button" at bounding box center [582, 421] width 96 height 55
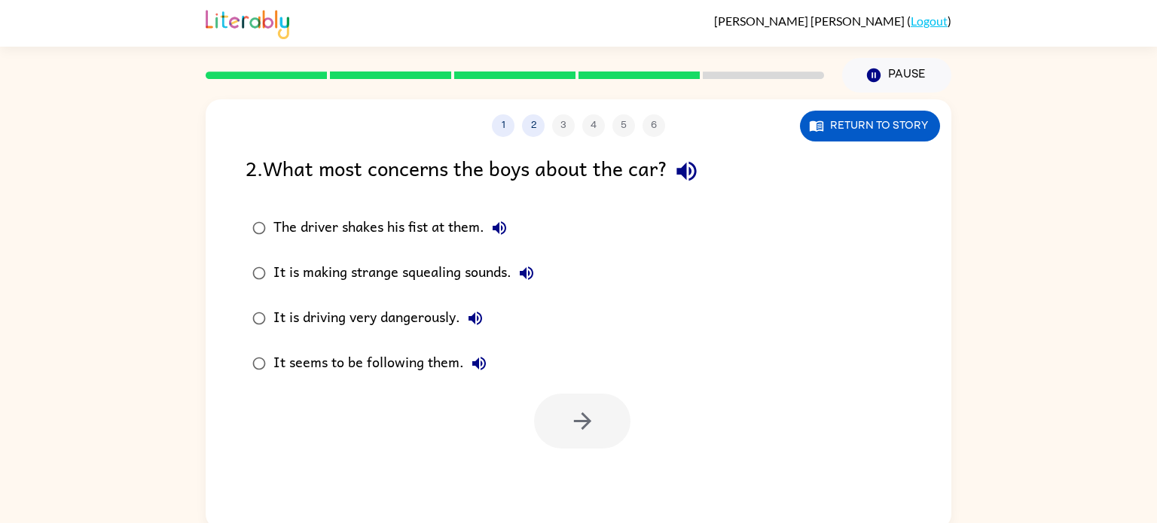
click at [453, 320] on div "It is driving very dangerously." at bounding box center [381, 318] width 217 height 30
click at [551, 407] on button "button" at bounding box center [582, 421] width 96 height 55
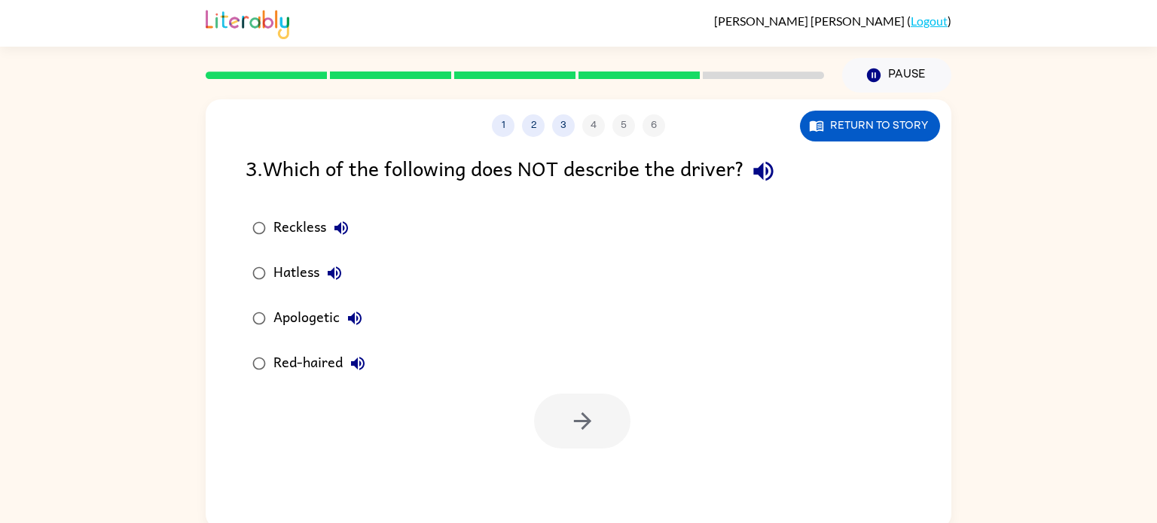
click at [359, 319] on icon "button" at bounding box center [355, 318] width 18 height 18
click at [332, 319] on div "Apologetic" at bounding box center [321, 318] width 96 height 30
click at [551, 420] on button "button" at bounding box center [582, 421] width 96 height 55
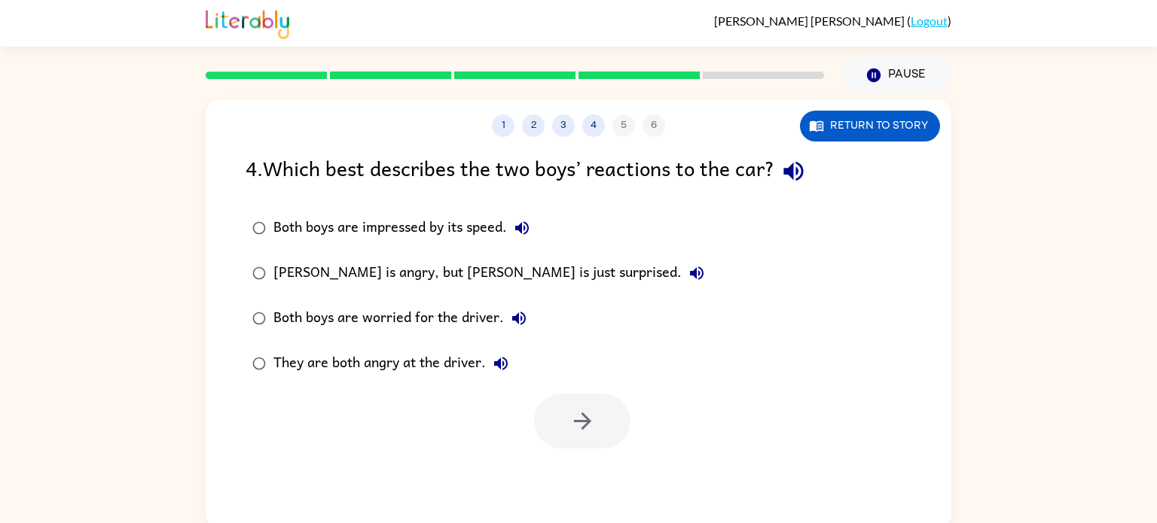
click at [386, 369] on div "They are both angry at the driver." at bounding box center [394, 364] width 242 height 30
click at [596, 414] on button "button" at bounding box center [582, 421] width 96 height 55
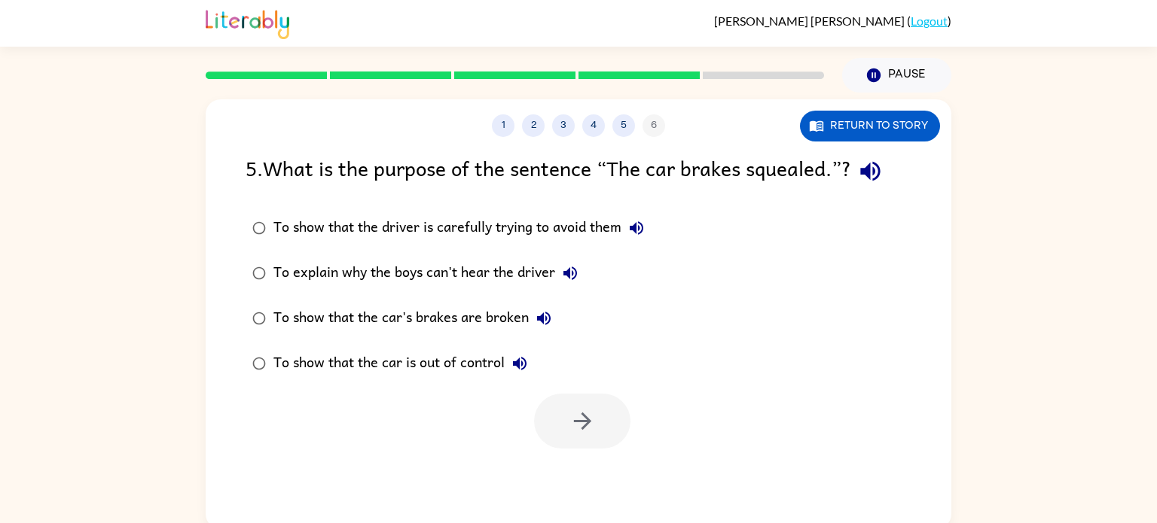
click at [422, 364] on div "To show that the car is out of control" at bounding box center [403, 364] width 261 height 30
click at [567, 435] on button "button" at bounding box center [582, 421] width 96 height 55
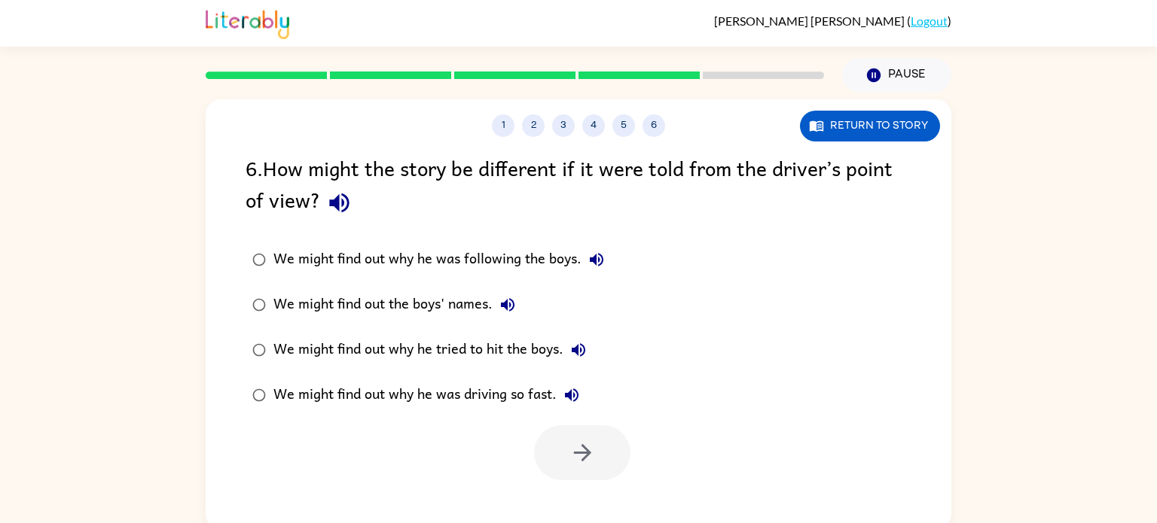
click at [500, 391] on div "We might find out why he was driving so fast." at bounding box center [429, 395] width 313 height 30
click at [553, 439] on button "button" at bounding box center [582, 452] width 96 height 55
